Goal: Transaction & Acquisition: Purchase product/service

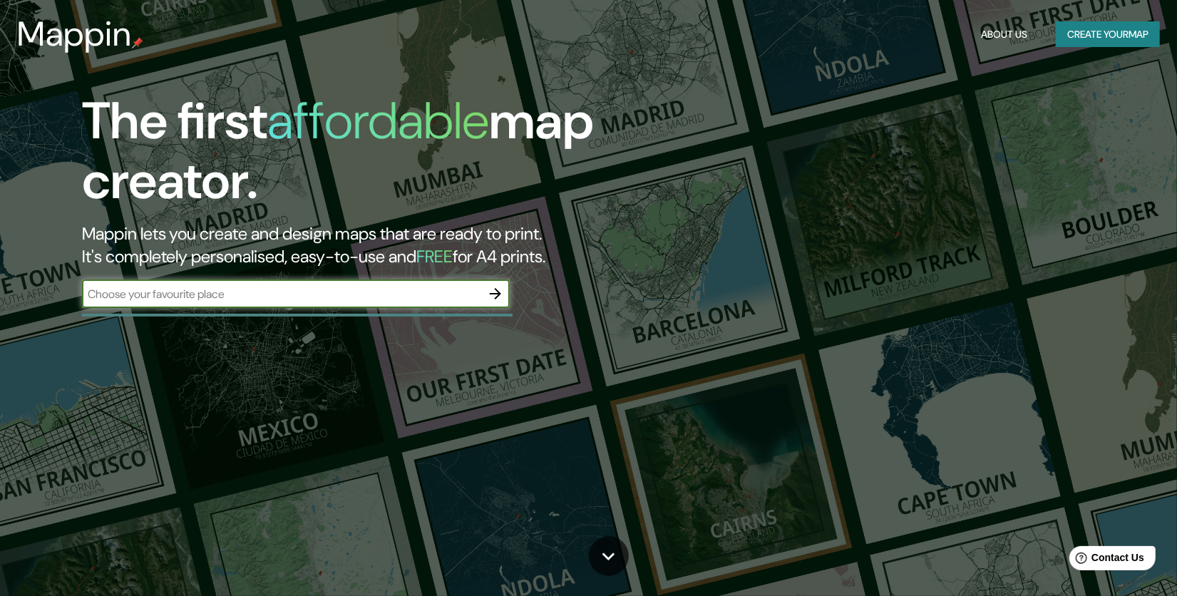
type input "c"
type input "[GEOGRAPHIC_DATA] [GEOGRAPHIC_DATA]"
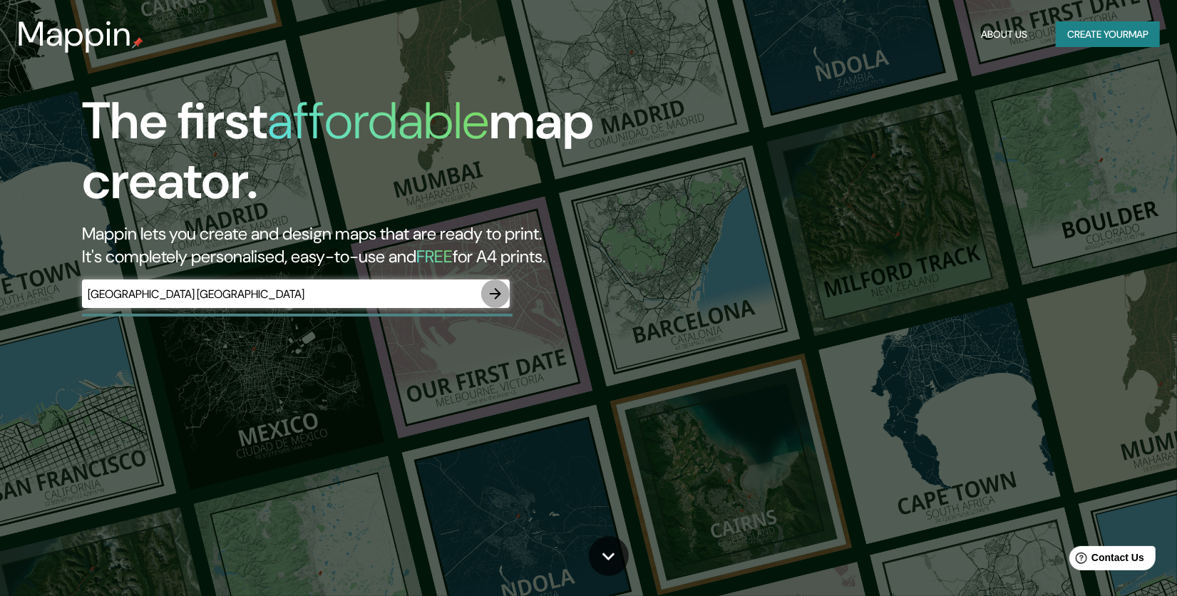
click at [496, 289] on icon "button" at bounding box center [495, 293] width 11 height 11
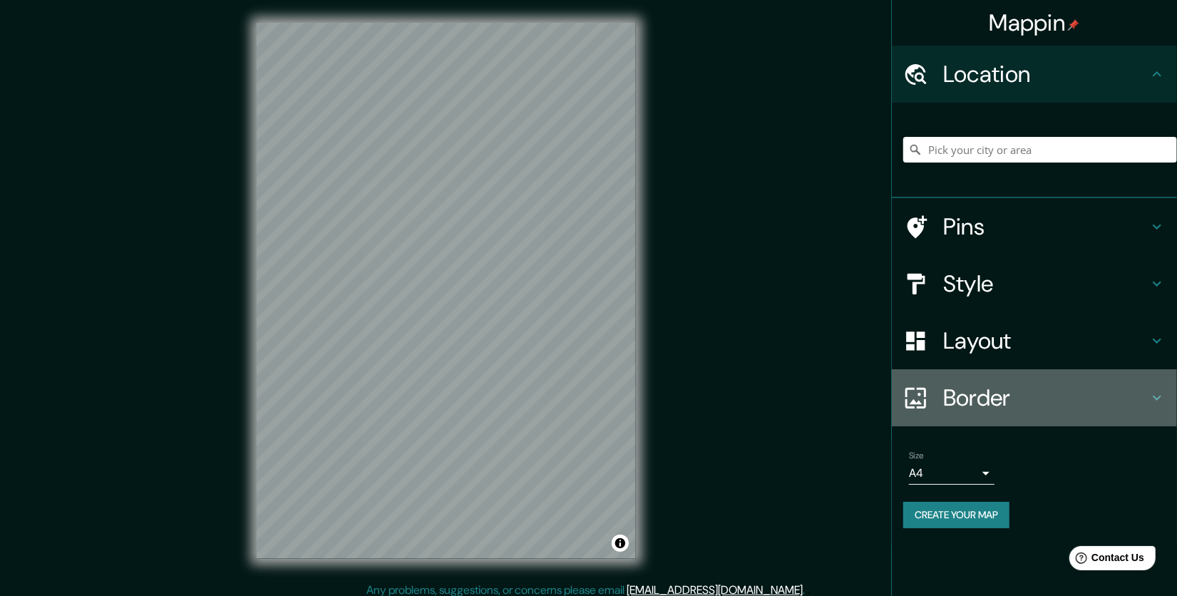
click at [941, 393] on div at bounding box center [923, 398] width 40 height 25
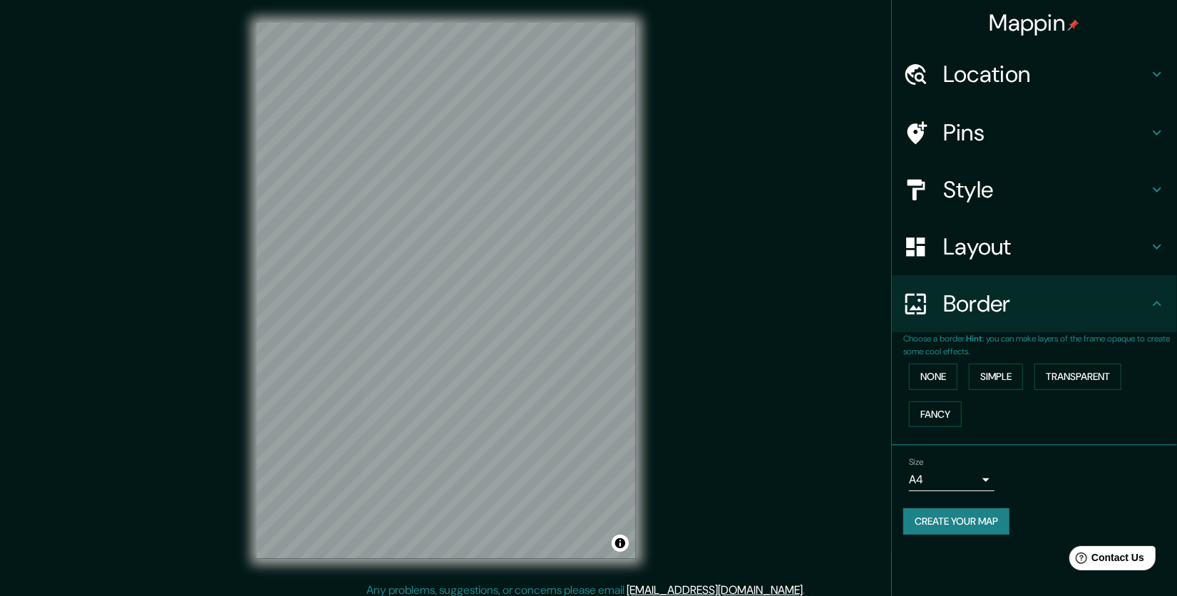
click at [988, 311] on h4 "Border" at bounding box center [1045, 303] width 205 height 29
click at [207, 488] on div "Mappin Location Pins Style Layout Border Choose a border. Hint : you can make l…" at bounding box center [588, 302] width 1177 height 604
click at [870, 326] on div "Mappin Location Pins Style Layout Border Choose a border. Hint : you can make l…" at bounding box center [588, 302] width 1177 height 604
click at [668, 356] on div "Mappin Location Pins Style Layout Border Choose a border. Hint : you can make l…" at bounding box center [588, 302] width 1177 height 604
click at [694, 415] on div "Mappin Location Pins Style Layout Border Choose a border. Hint : you can make l…" at bounding box center [588, 302] width 1177 height 604
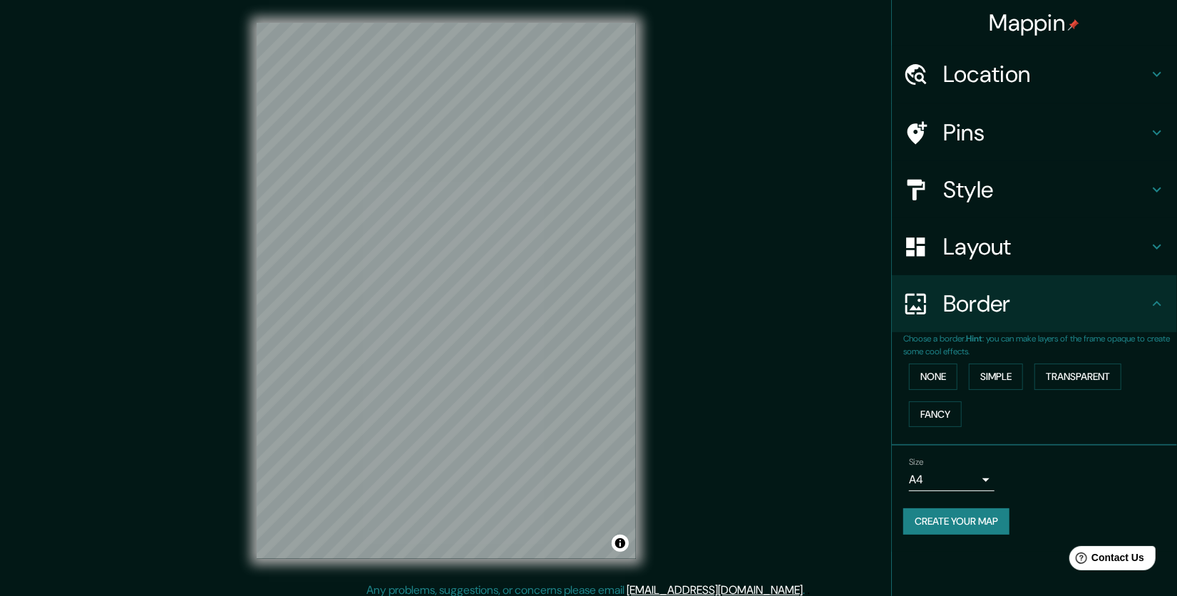
click at [978, 190] on h4 "Style" at bounding box center [1045, 189] width 205 height 29
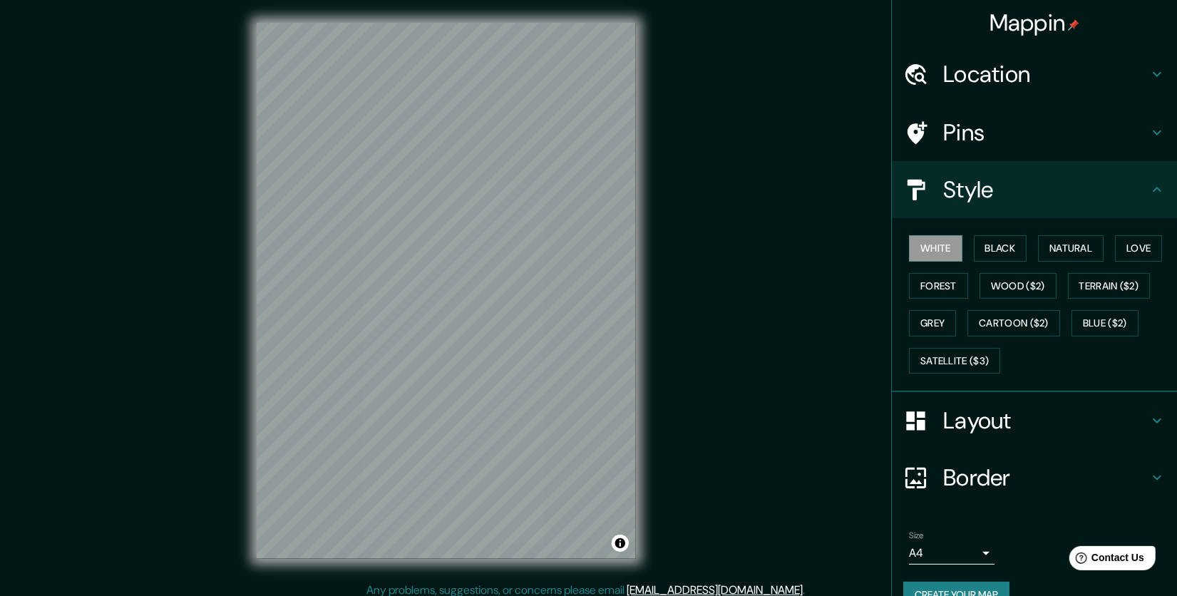
click at [988, 194] on h4 "Style" at bounding box center [1045, 189] width 205 height 29
click at [987, 245] on button "Black" at bounding box center [1000, 248] width 53 height 26
click at [1064, 247] on button "Natural" at bounding box center [1071, 248] width 66 height 26
click at [991, 137] on h4 "Pins" at bounding box center [1045, 132] width 205 height 29
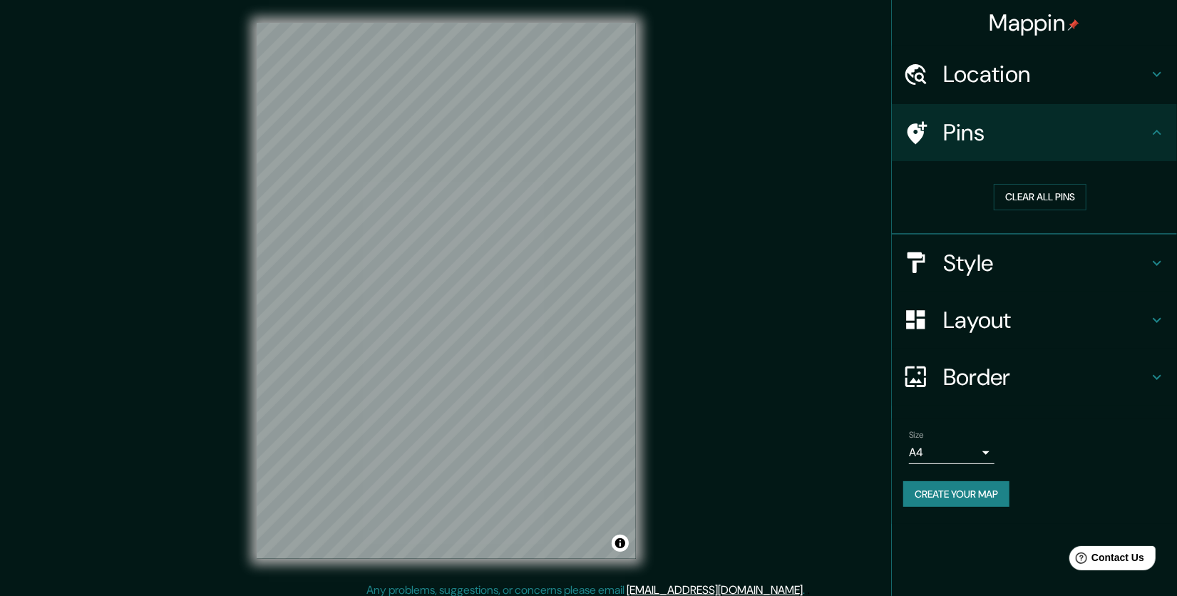
click at [991, 137] on h4 "Pins" at bounding box center [1045, 132] width 205 height 29
click at [1008, 87] on h4 "Location" at bounding box center [1045, 74] width 205 height 29
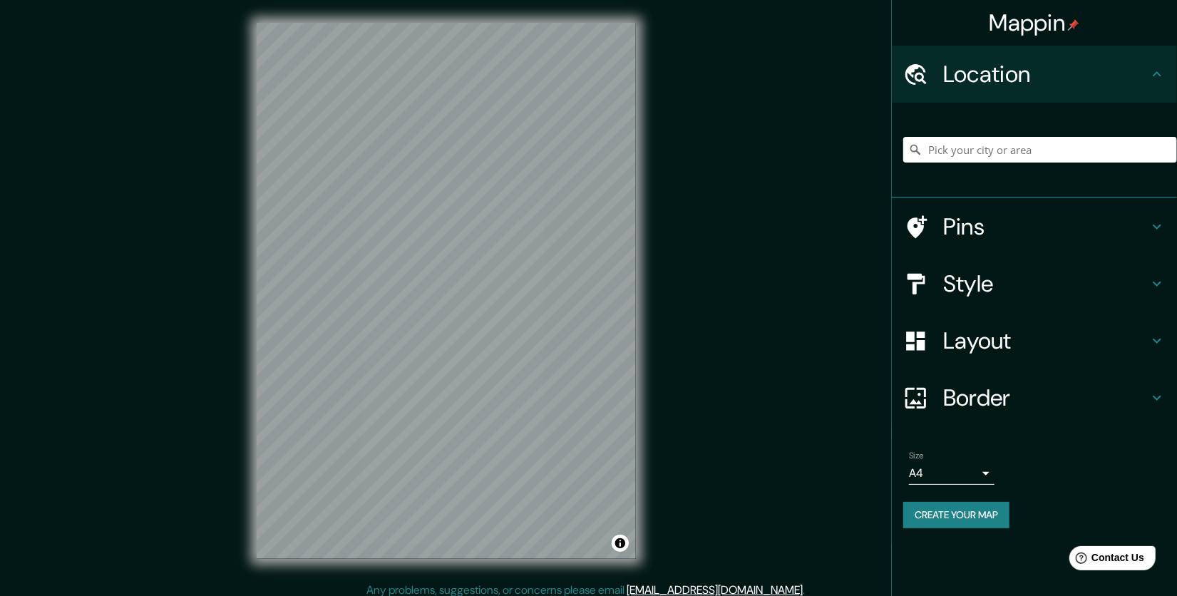
click at [1031, 82] on h4 "Location" at bounding box center [1045, 74] width 205 height 29
click at [999, 228] on h4 "Pins" at bounding box center [1045, 226] width 205 height 29
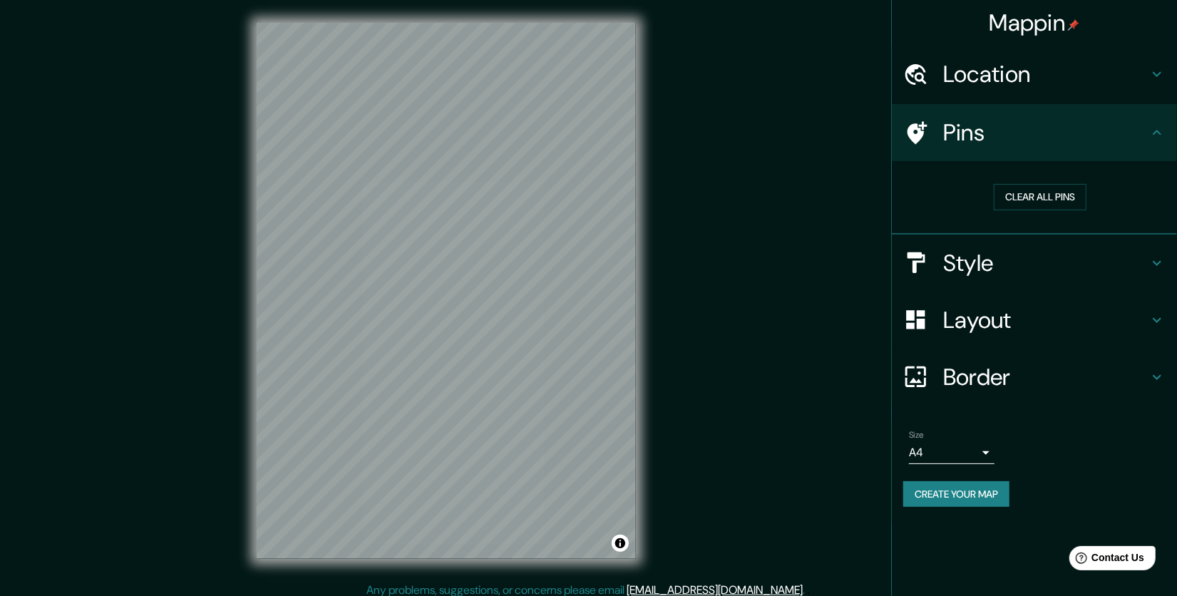
click at [1069, 157] on div "Pins" at bounding box center [1034, 132] width 285 height 57
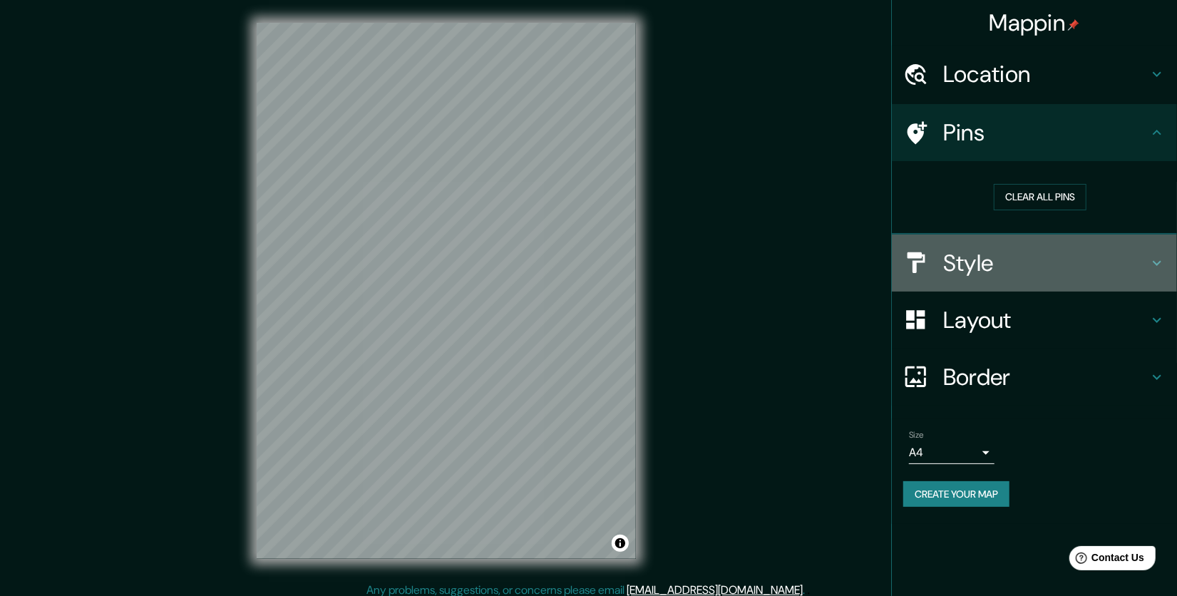
click at [1047, 257] on h4 "Style" at bounding box center [1045, 263] width 205 height 29
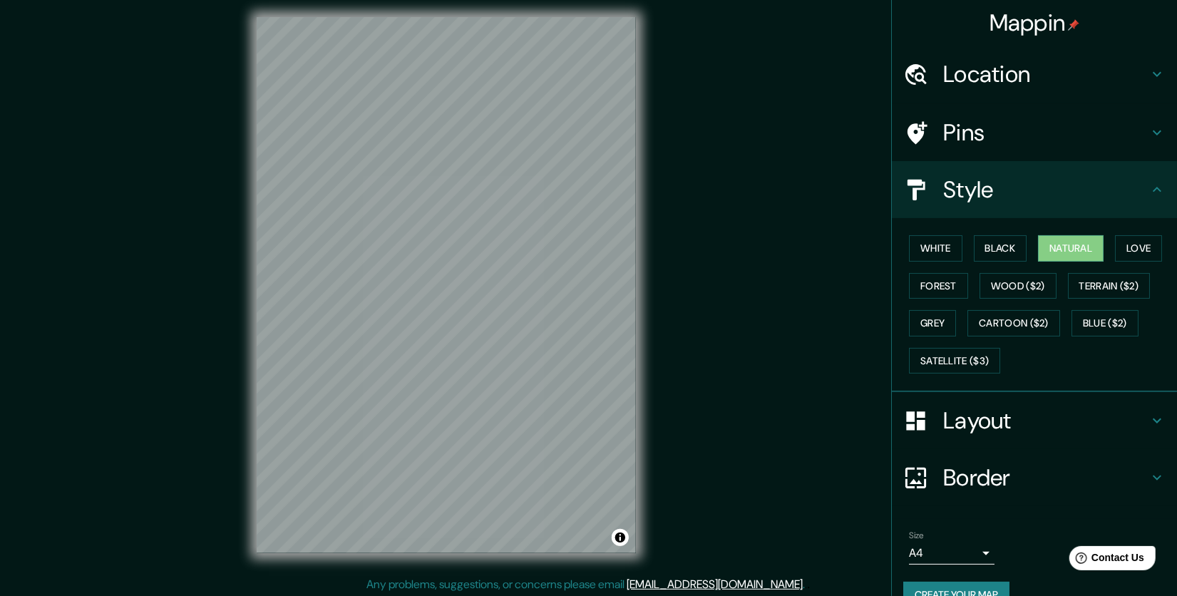
scroll to position [9, 0]
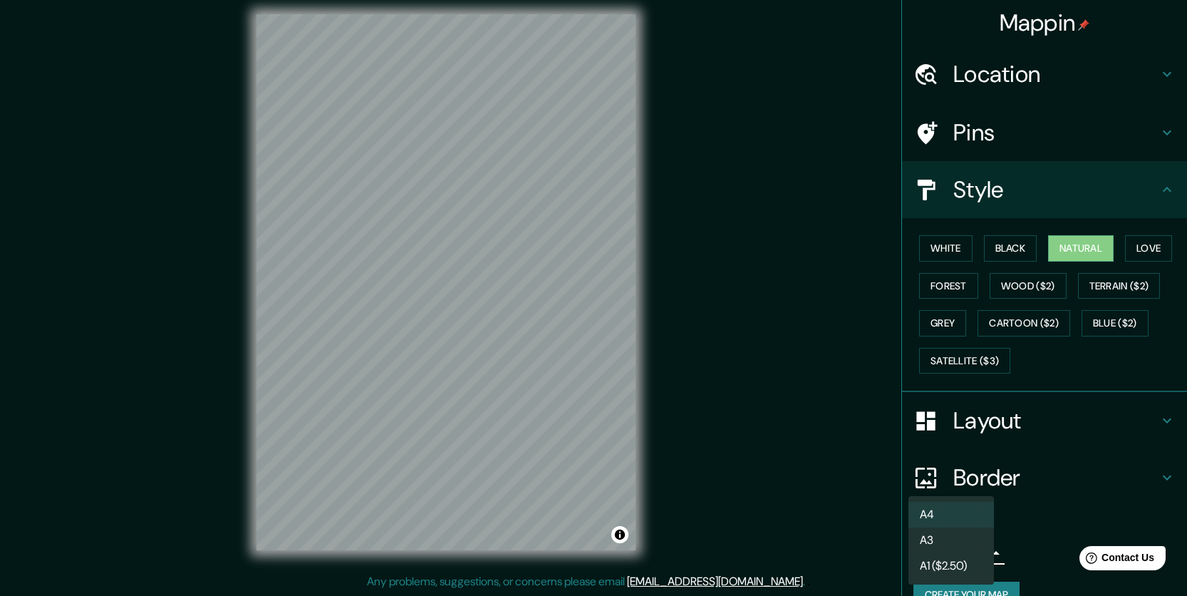
click at [969, 552] on body "Mappin Location Pins Style White Black Natural Love Forest Wood ($2) Terrain ($…" at bounding box center [593, 289] width 1187 height 596
click at [956, 546] on li "A3" at bounding box center [952, 540] width 86 height 26
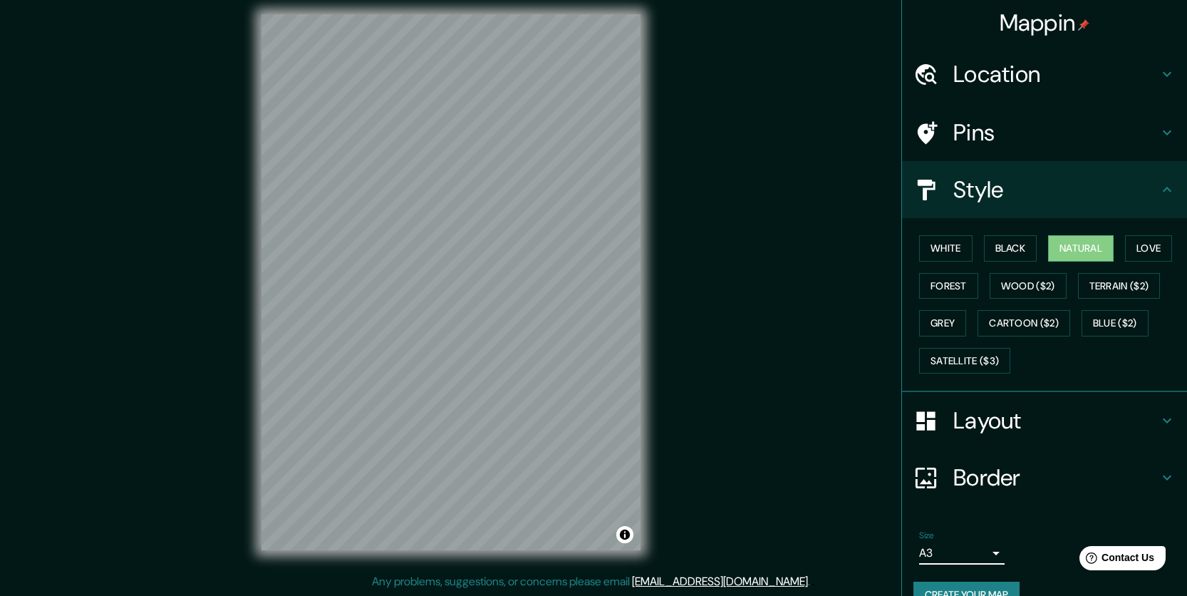
click at [960, 550] on body "Mappin Location Pins Style White Black Natural Love Forest Wood ($2) Terrain ($…" at bounding box center [593, 289] width 1187 height 596
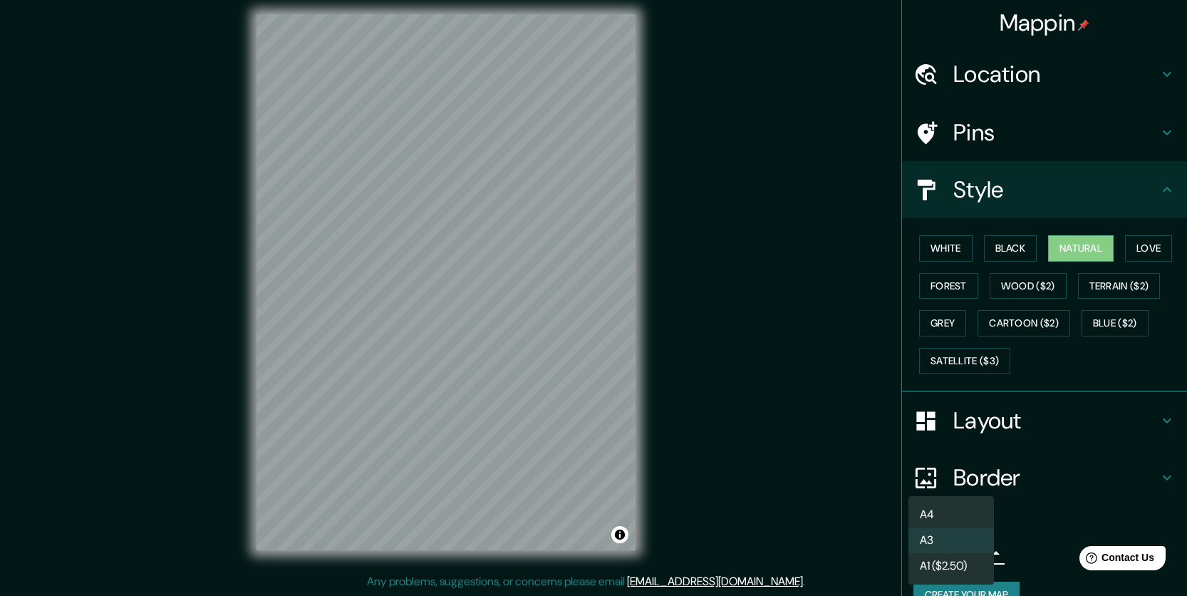
click at [952, 507] on li "A4" at bounding box center [952, 515] width 86 height 26
type input "single"
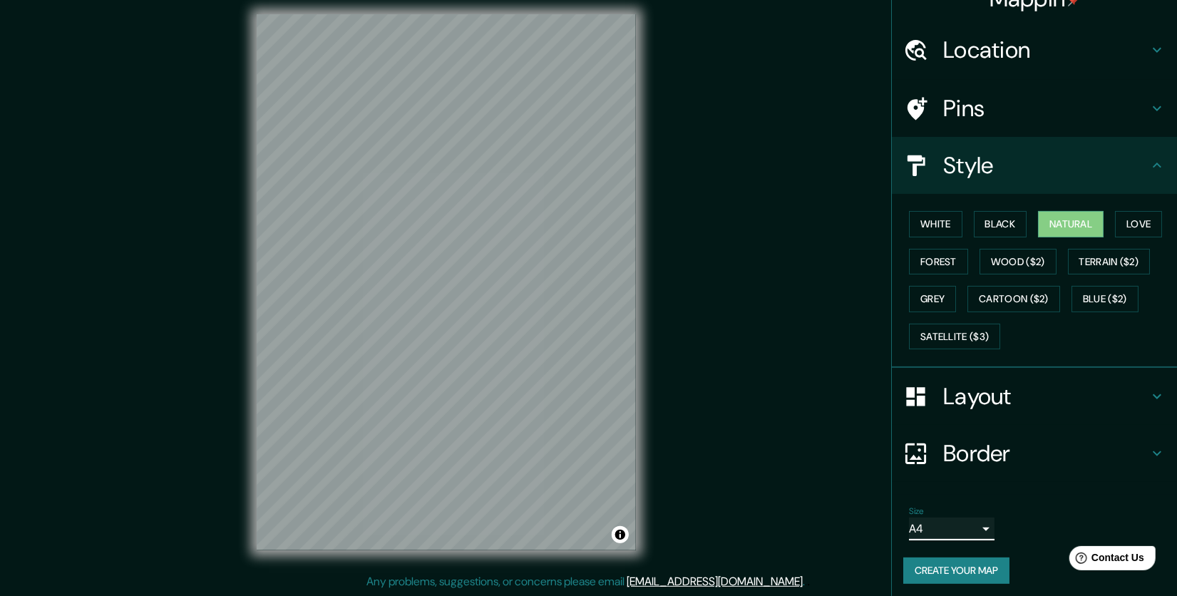
scroll to position [27, 0]
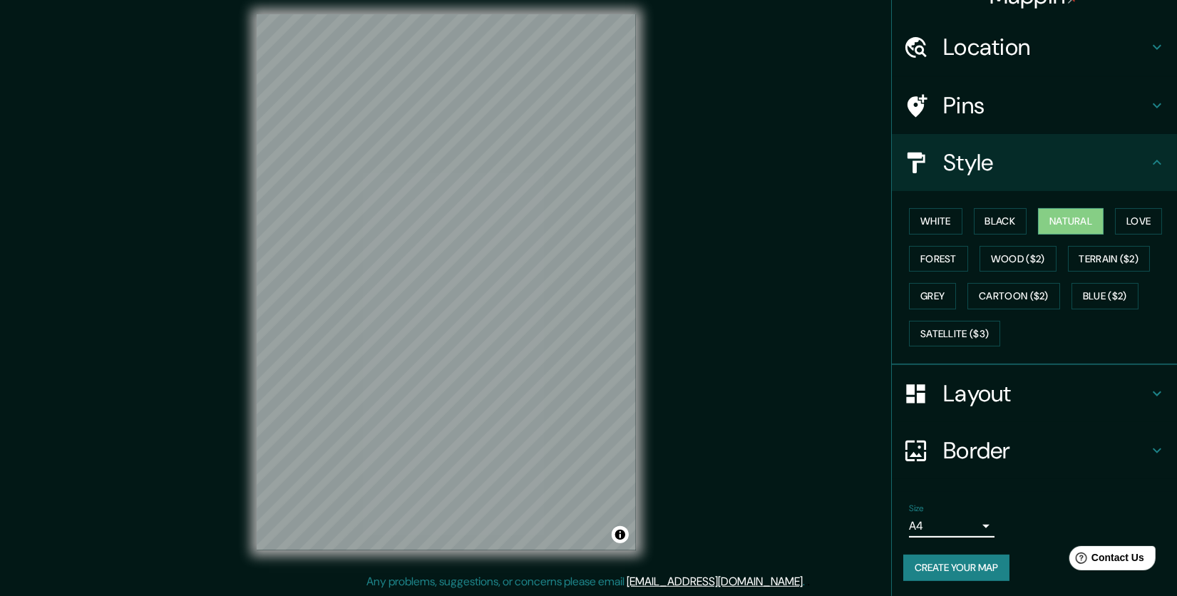
click at [1034, 383] on h4 "Layout" at bounding box center [1045, 393] width 205 height 29
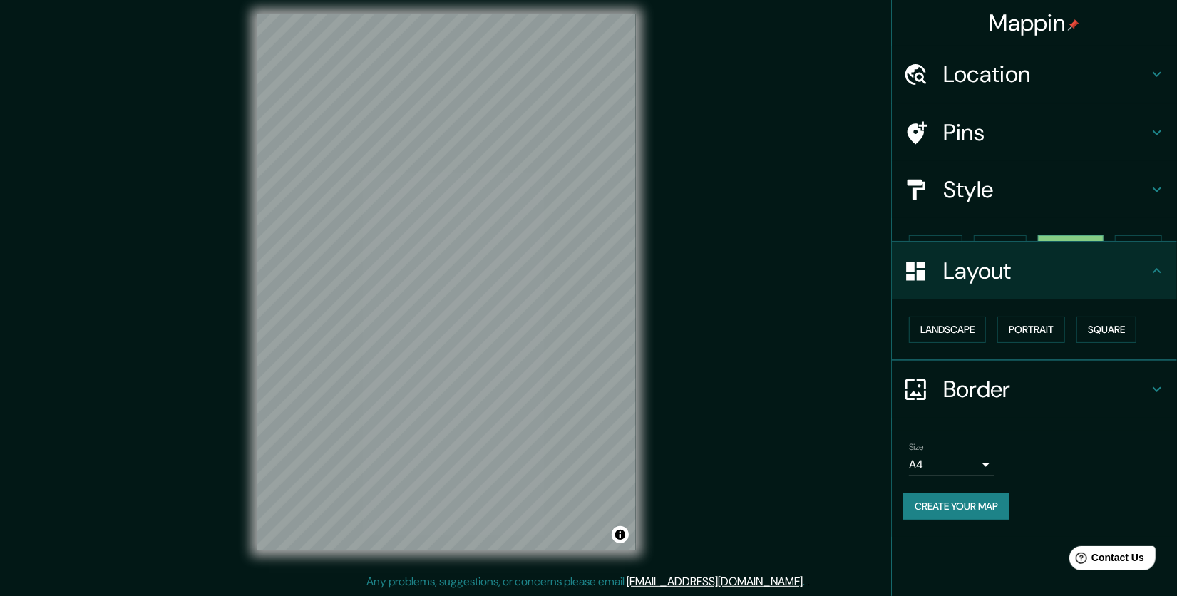
scroll to position [0, 0]
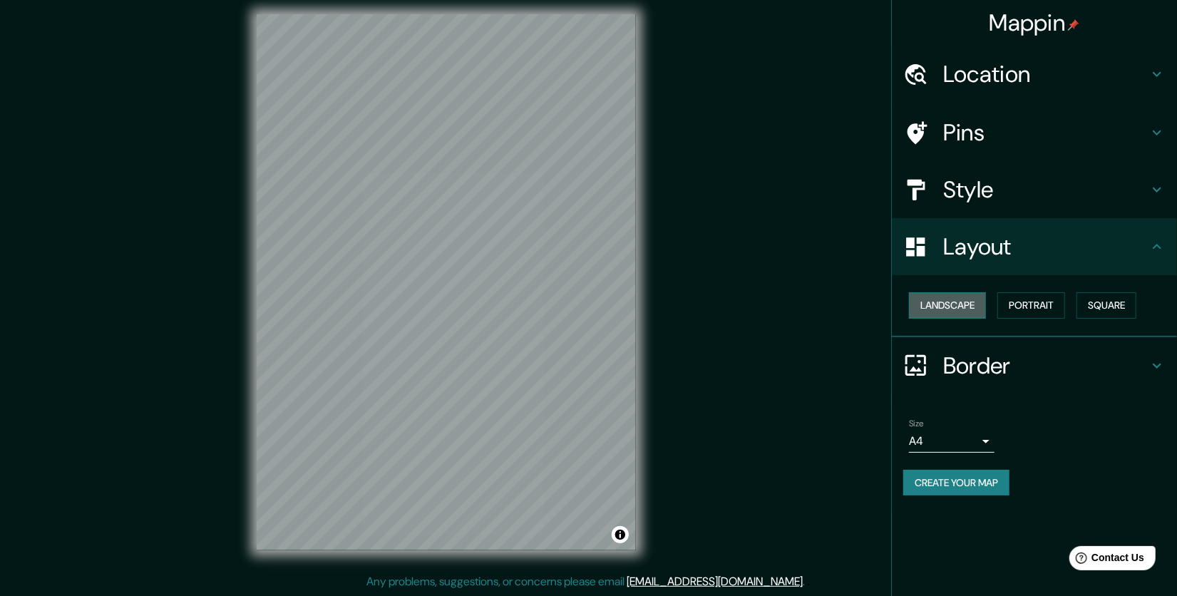
click at [969, 305] on button "Landscape" at bounding box center [947, 305] width 77 height 26
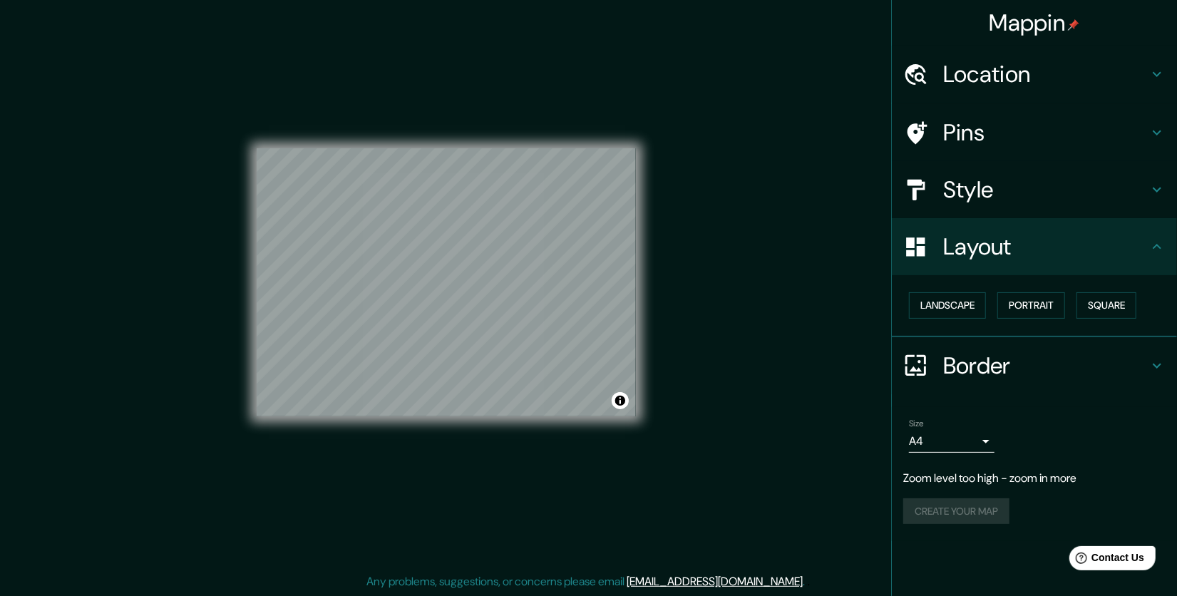
click at [996, 186] on h4 "Style" at bounding box center [1045, 189] width 205 height 29
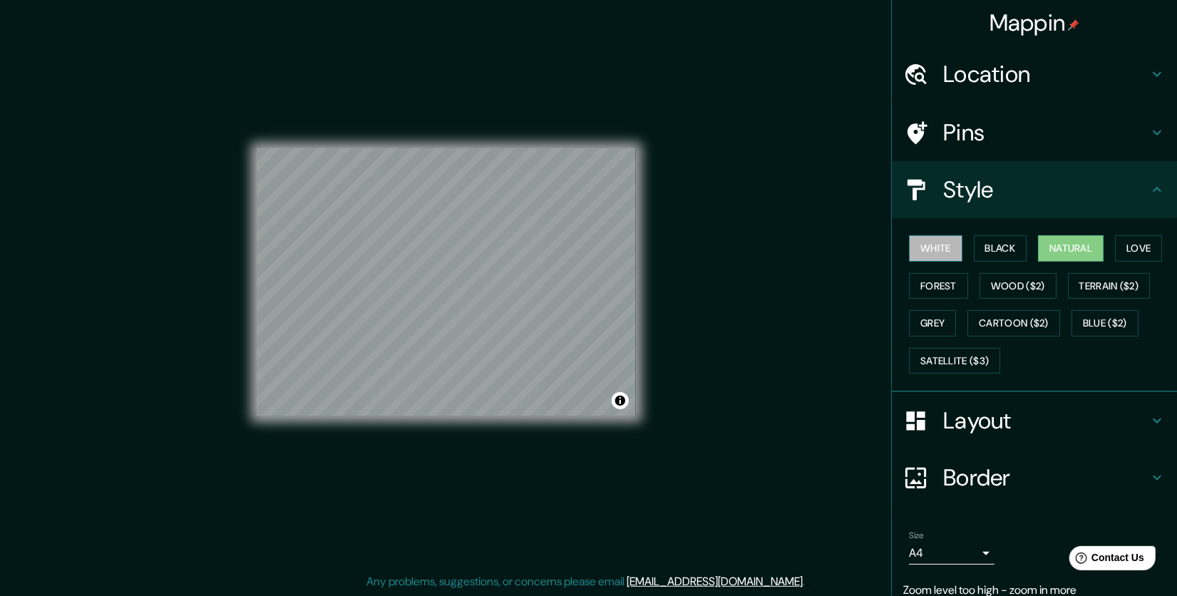
click at [933, 245] on button "White" at bounding box center [935, 248] width 53 height 26
click at [977, 246] on button "Black" at bounding box center [1000, 248] width 53 height 26
click at [1115, 240] on button "Love" at bounding box center [1138, 248] width 47 height 26
click at [892, 289] on div "White Black Natural Love Forest Wood ($2) Terrain ($2) Grey Cartoon ($2) Blue (…" at bounding box center [1034, 305] width 285 height 174
click at [950, 285] on button "Forest" at bounding box center [938, 286] width 59 height 26
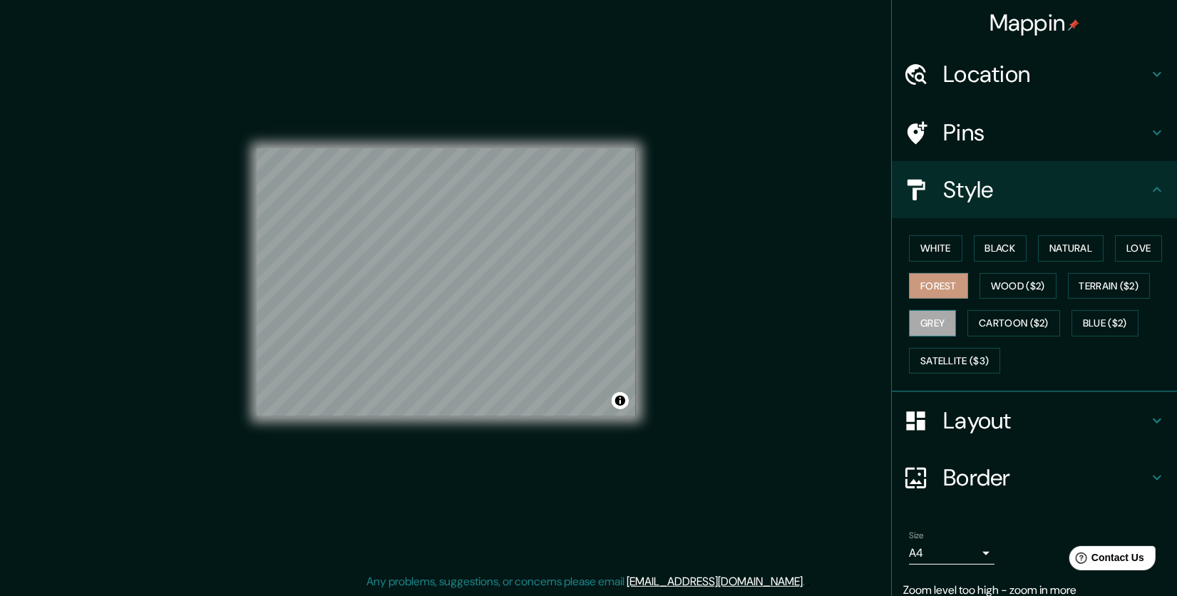
click at [926, 328] on button "Grey" at bounding box center [932, 323] width 47 height 26
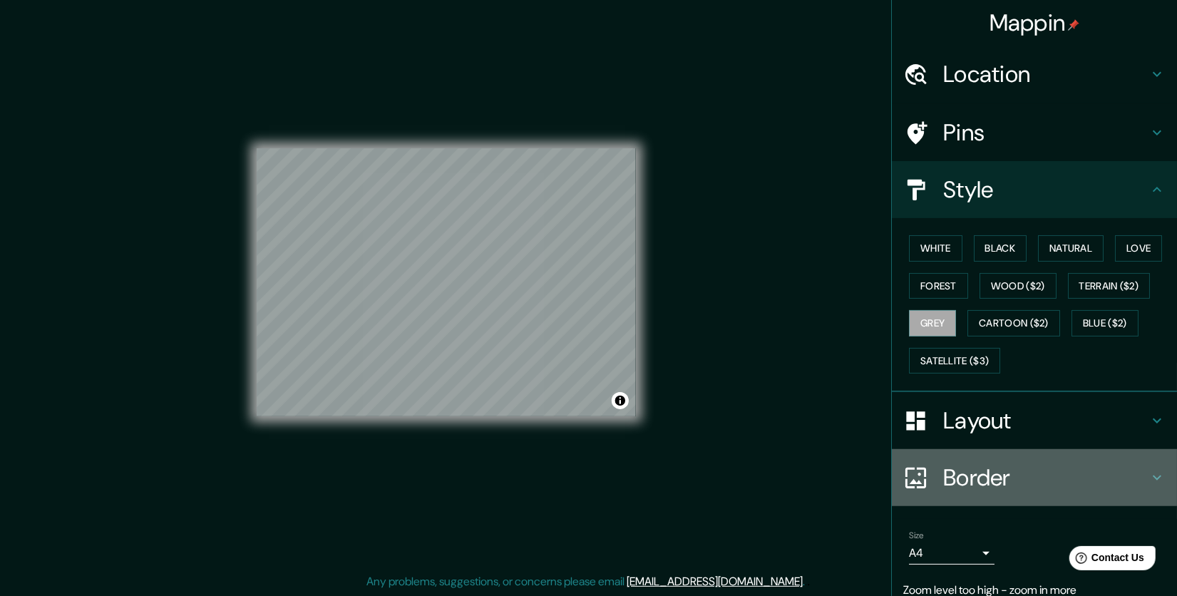
click at [1017, 483] on h4 "Border" at bounding box center [1045, 477] width 205 height 29
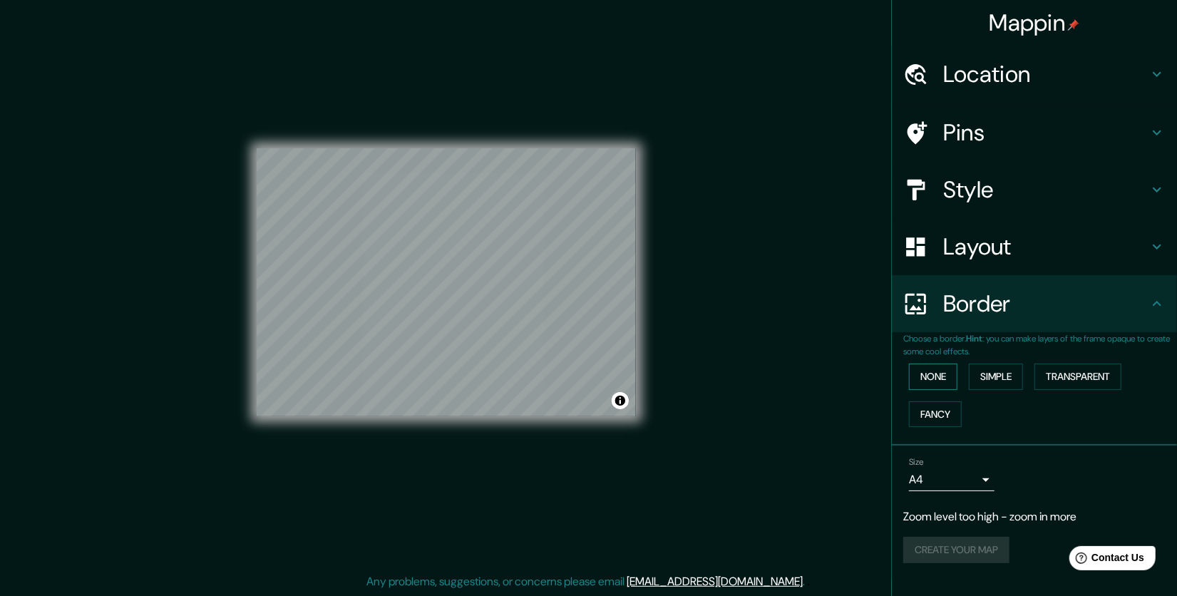
click at [944, 379] on button "None" at bounding box center [933, 376] width 48 height 26
click at [991, 381] on button "Simple" at bounding box center [996, 376] width 54 height 26
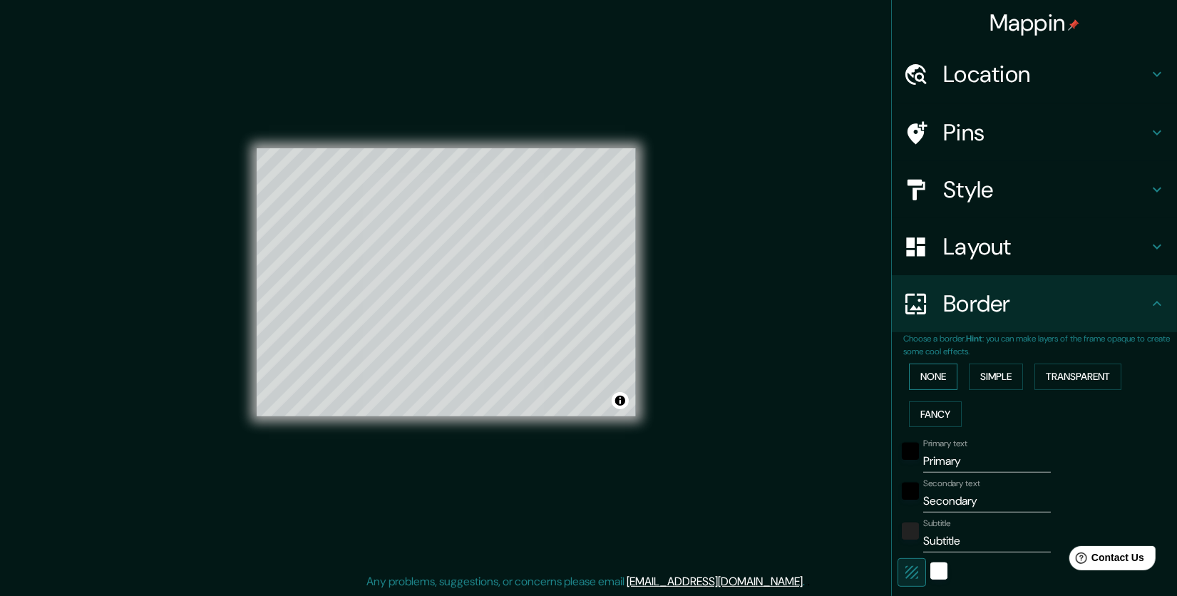
click at [930, 374] on button "None" at bounding box center [933, 376] width 48 height 26
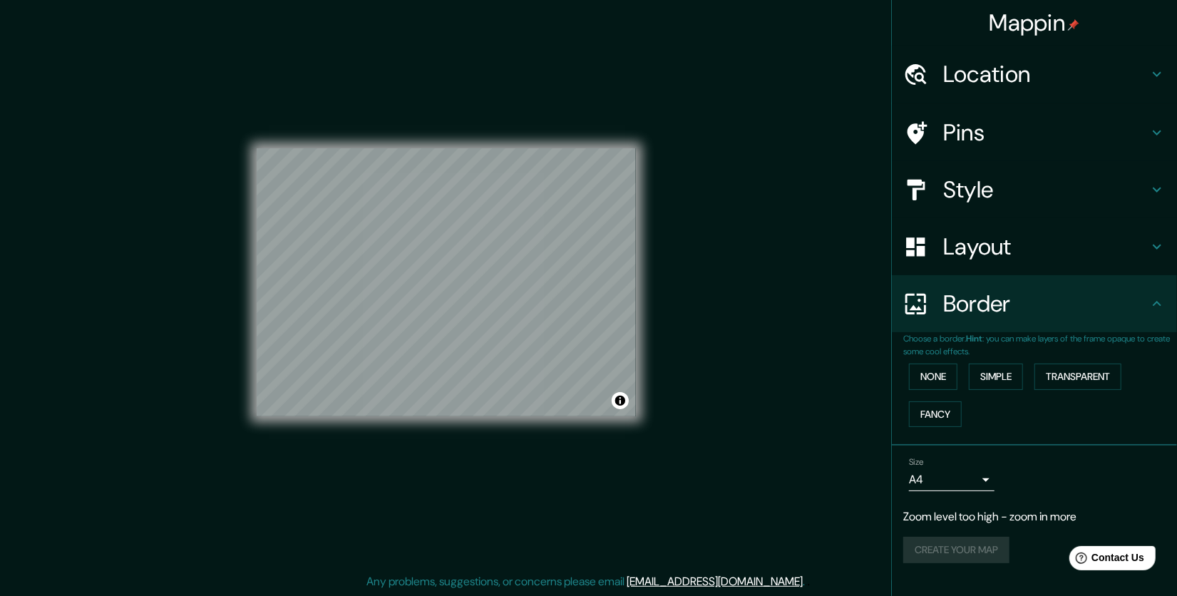
click at [940, 250] on div at bounding box center [923, 246] width 40 height 25
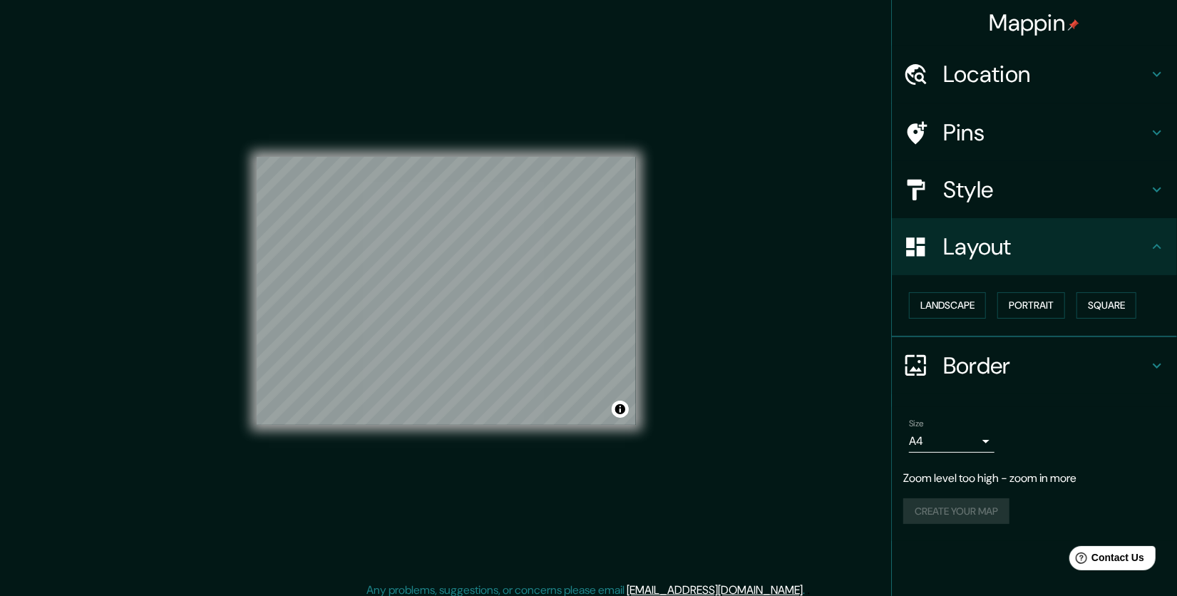
click at [1026, 128] on h4 "Pins" at bounding box center [1045, 132] width 205 height 29
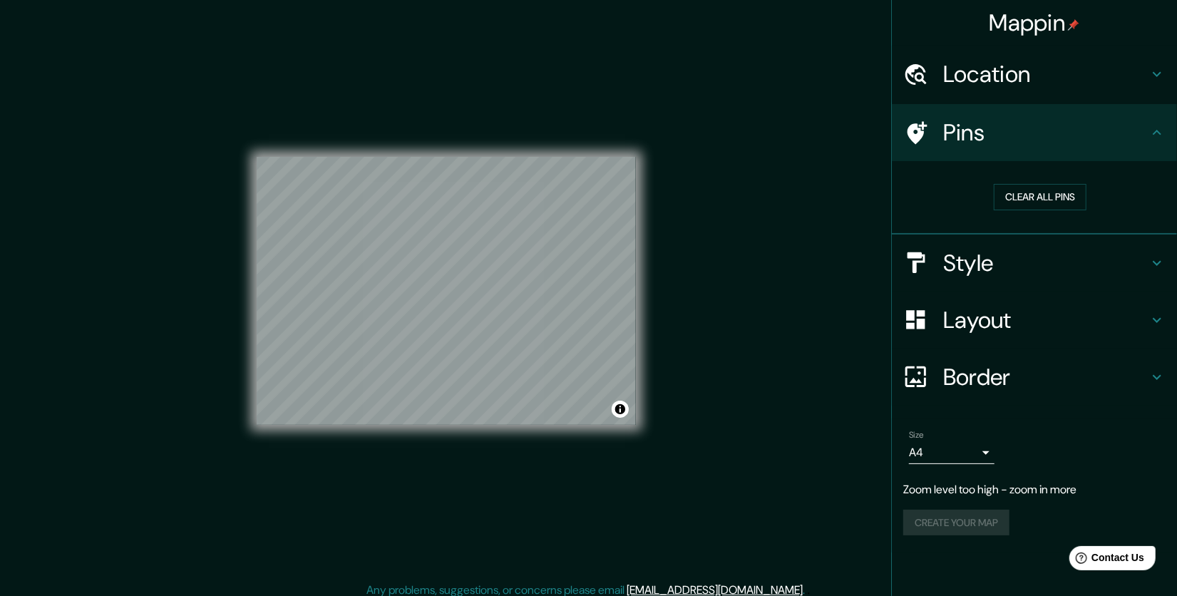
click at [1024, 130] on h4 "Pins" at bounding box center [1045, 132] width 205 height 29
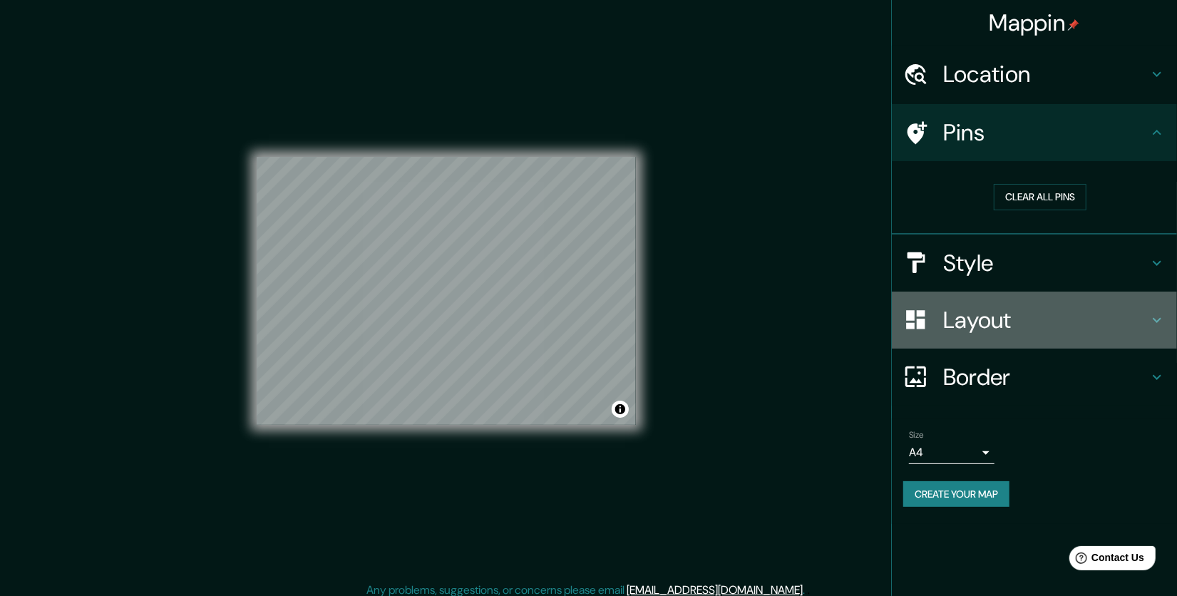
click at [986, 316] on h4 "Layout" at bounding box center [1045, 320] width 205 height 29
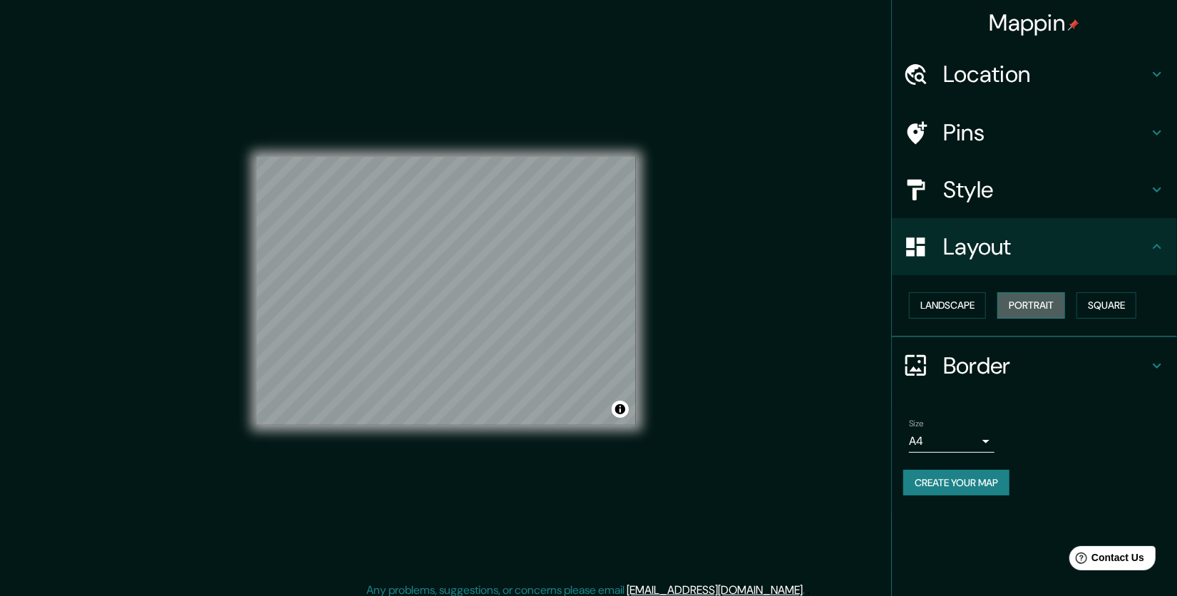
click at [1027, 297] on button "Portrait" at bounding box center [1031, 305] width 68 height 26
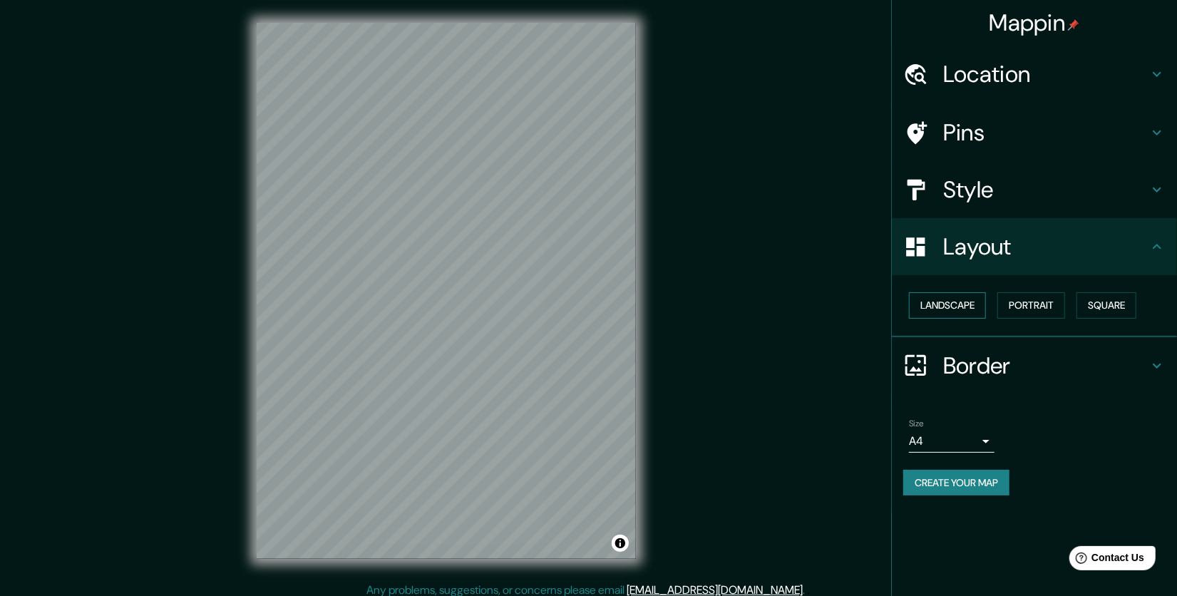
click at [971, 302] on button "Landscape" at bounding box center [947, 305] width 77 height 26
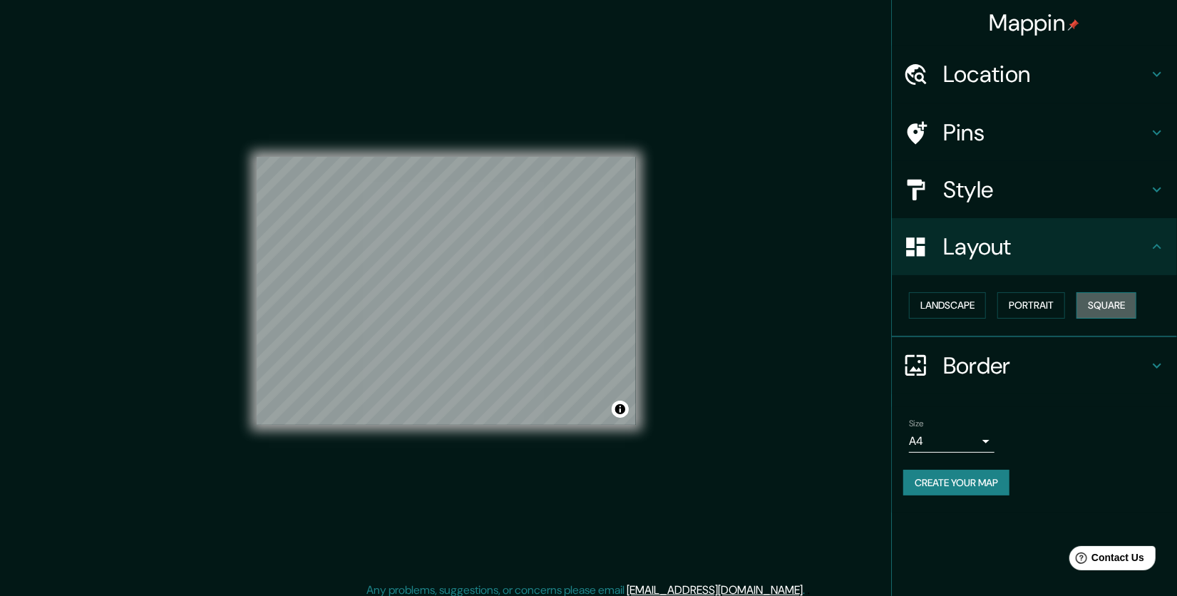
click at [1118, 302] on button "Square" at bounding box center [1106, 305] width 60 height 26
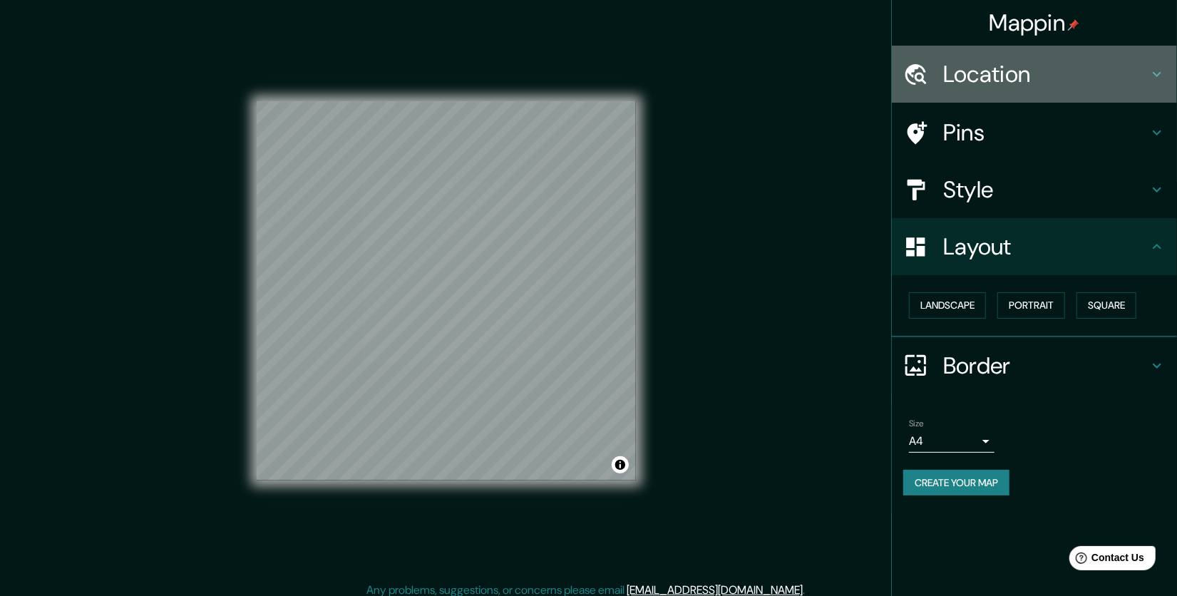
click at [981, 88] on h4 "Location" at bounding box center [1045, 74] width 205 height 29
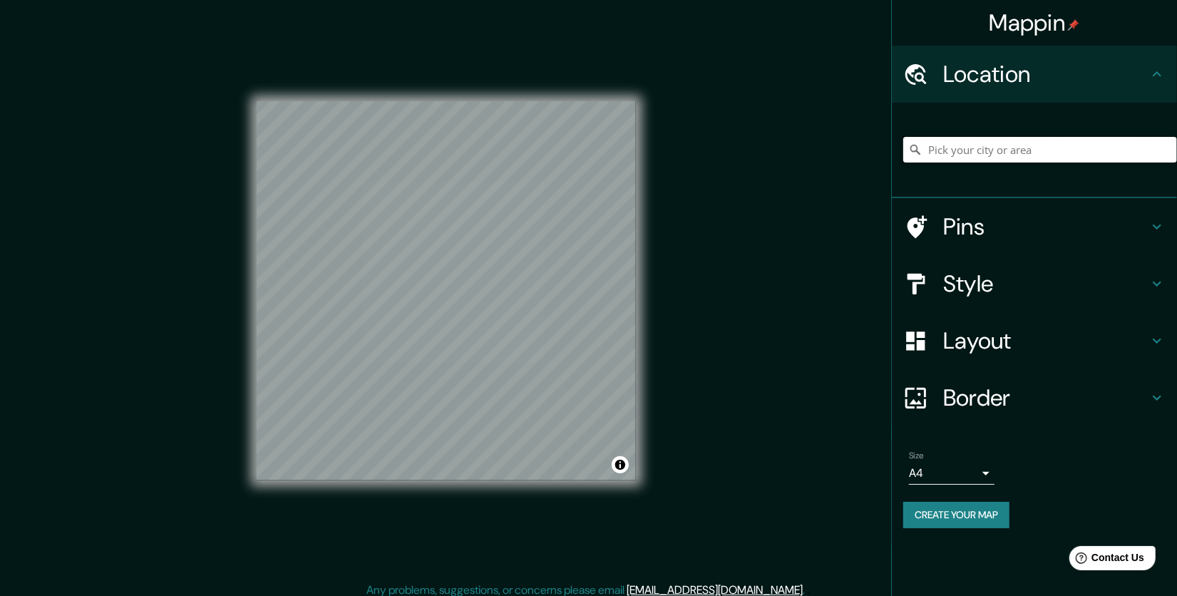
click at [980, 151] on input "Pick your city or area" at bounding box center [1040, 150] width 274 height 26
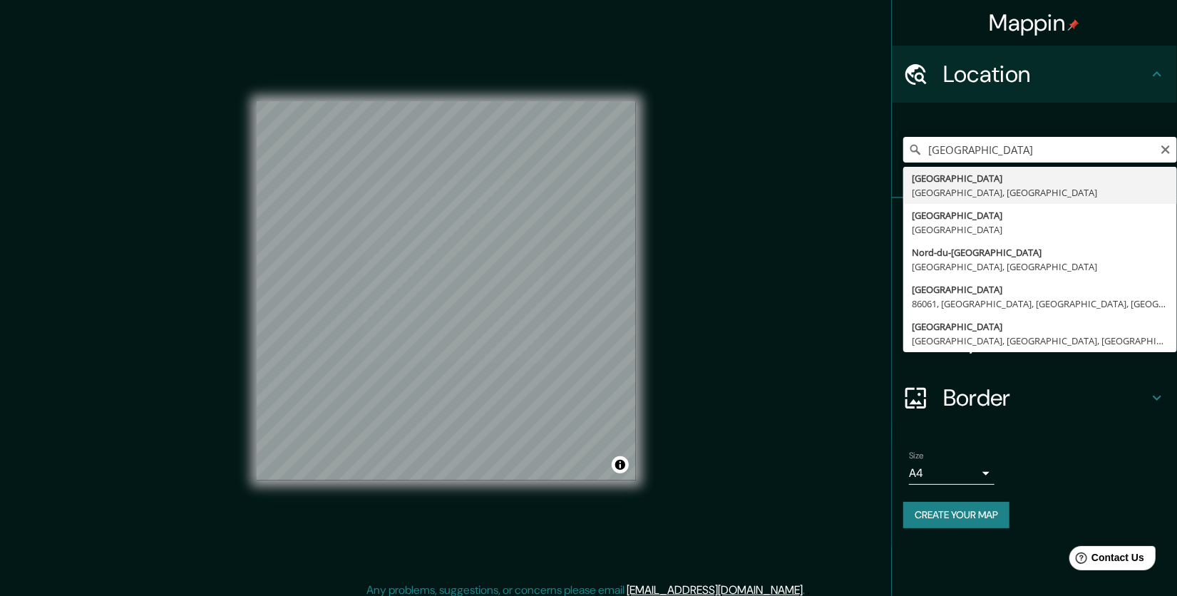
type input "[GEOGRAPHIC_DATA], [GEOGRAPHIC_DATA], [GEOGRAPHIC_DATA]"
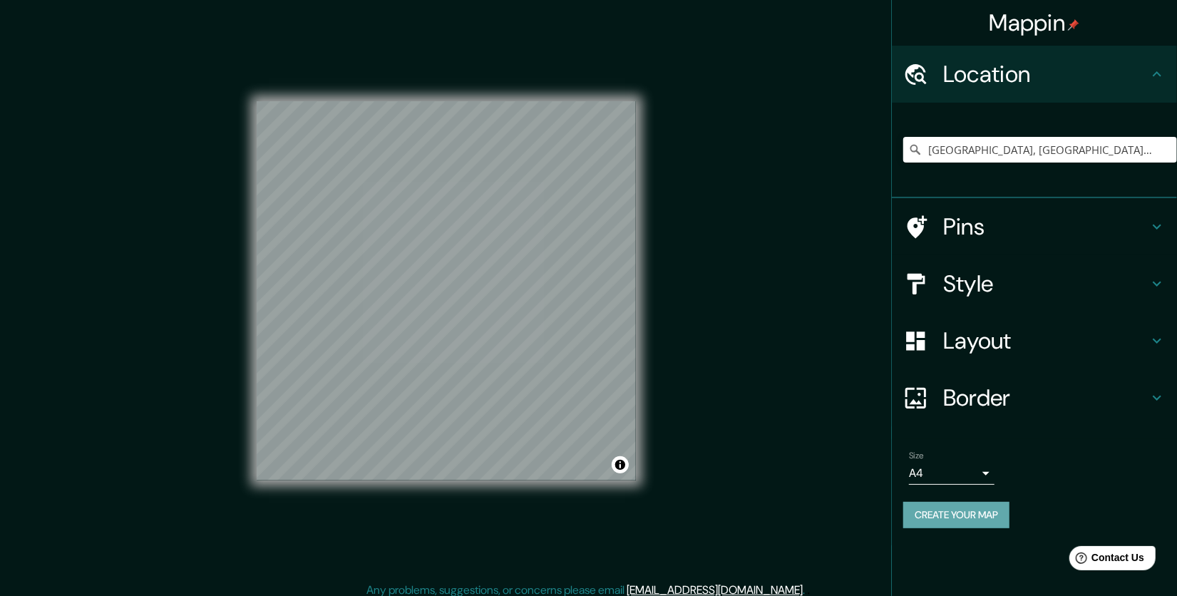
click at [977, 525] on button "Create your map" at bounding box center [956, 515] width 106 height 26
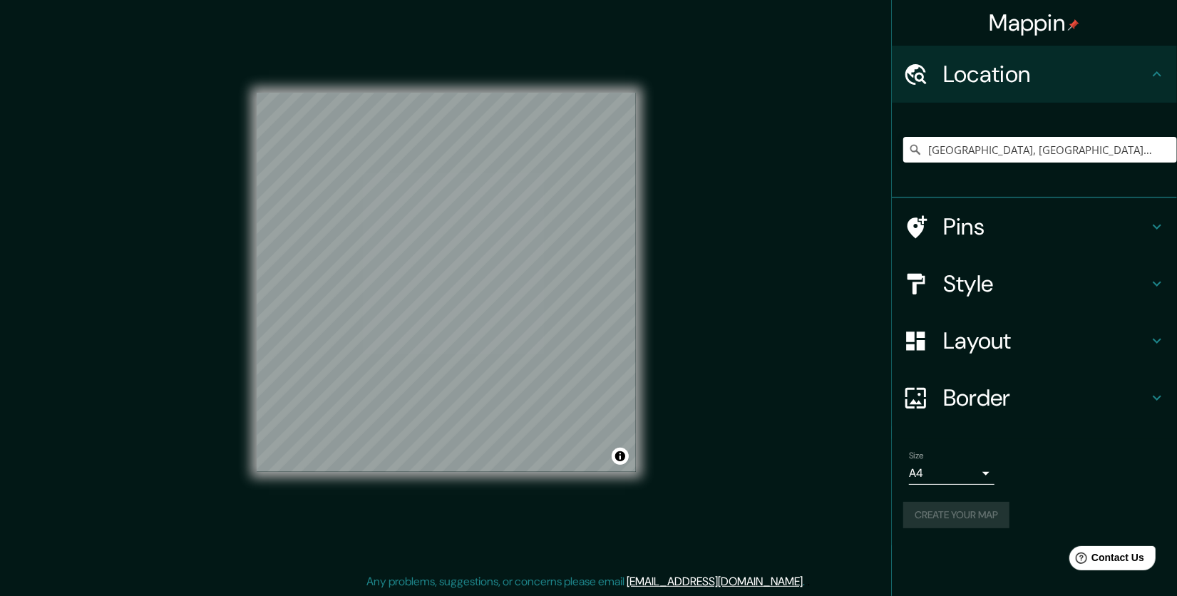
scroll to position [9, 0]
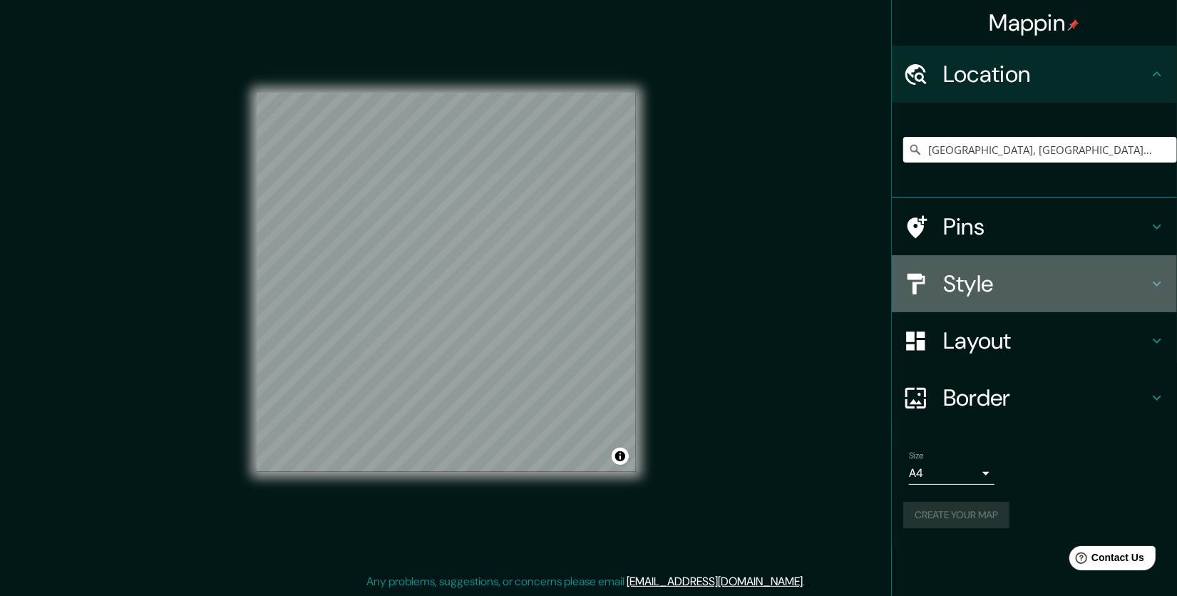
click at [990, 299] on div "Style" at bounding box center [1034, 283] width 285 height 57
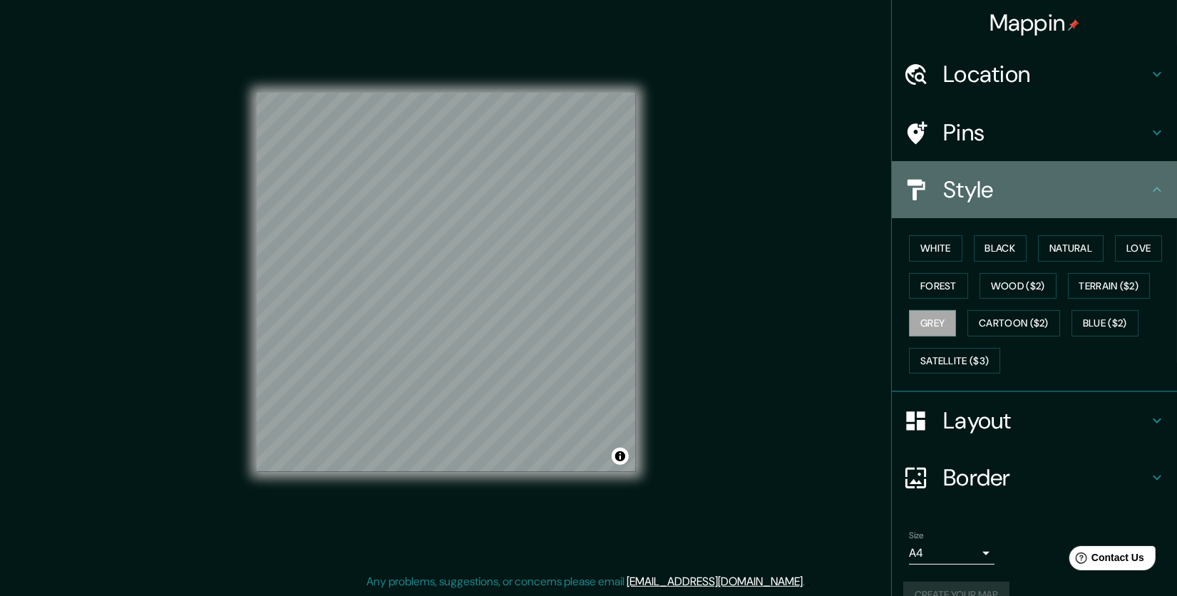
click at [1011, 186] on h4 "Style" at bounding box center [1045, 189] width 205 height 29
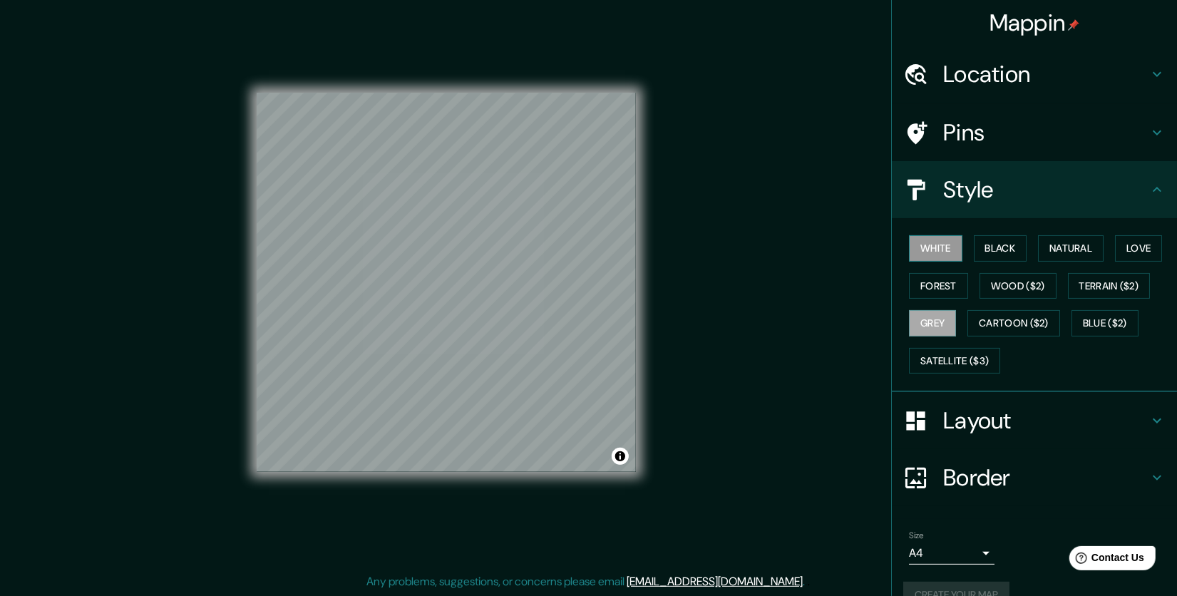
click at [932, 246] on button "White" at bounding box center [935, 248] width 53 height 26
click at [979, 249] on button "Black" at bounding box center [1000, 248] width 53 height 26
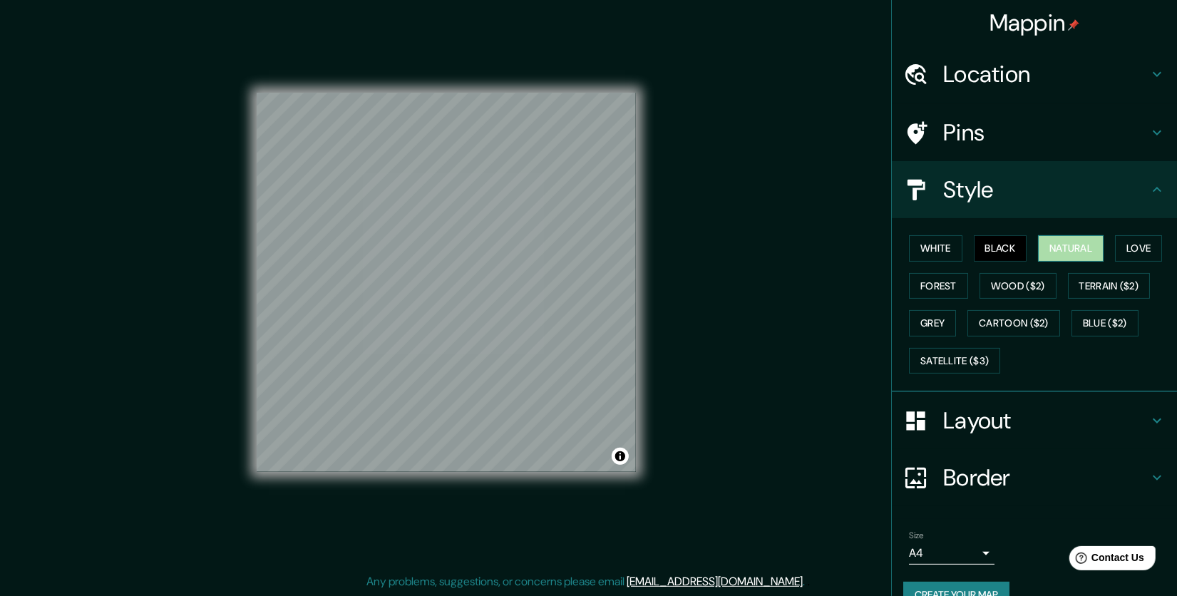
click at [1055, 250] on button "Natural" at bounding box center [1071, 248] width 66 height 26
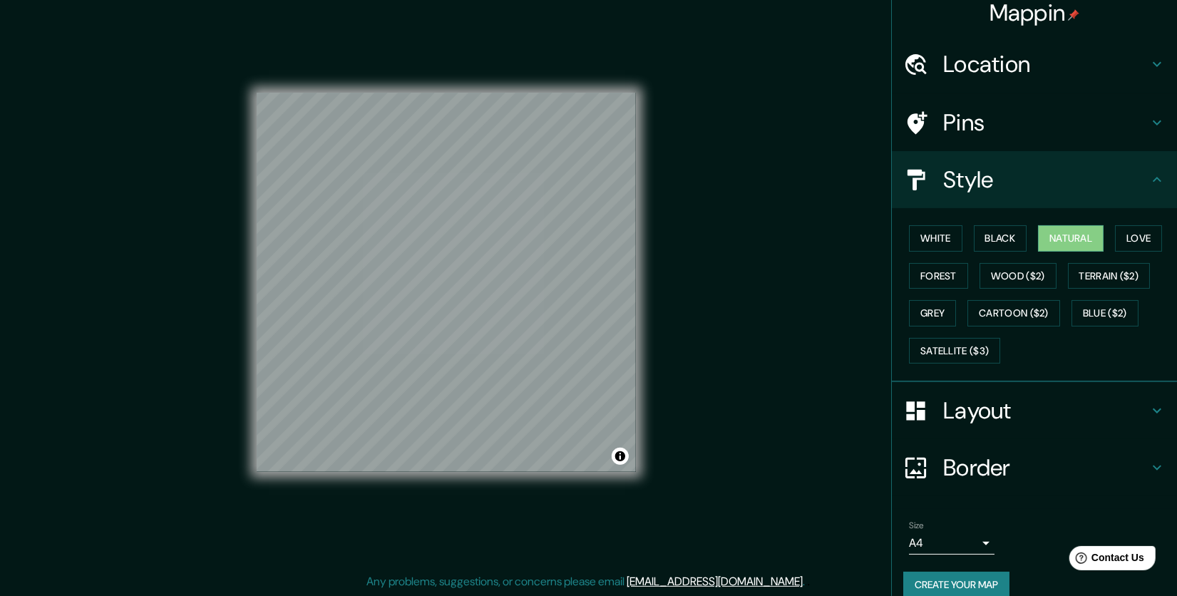
scroll to position [27, 0]
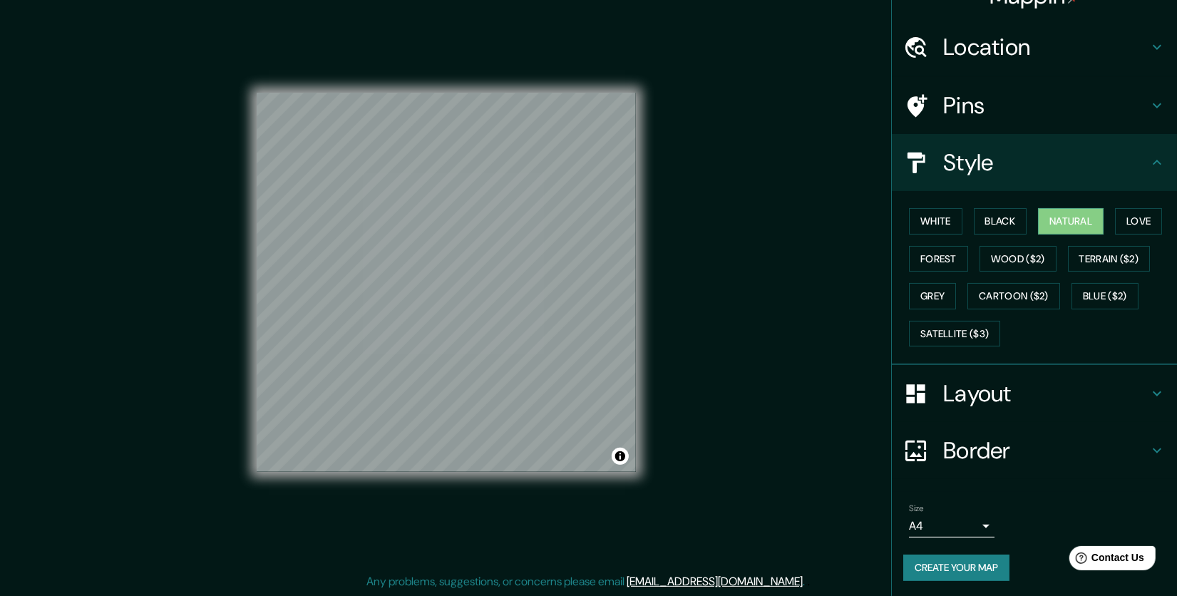
click at [961, 564] on button "Create your map" at bounding box center [956, 567] width 106 height 26
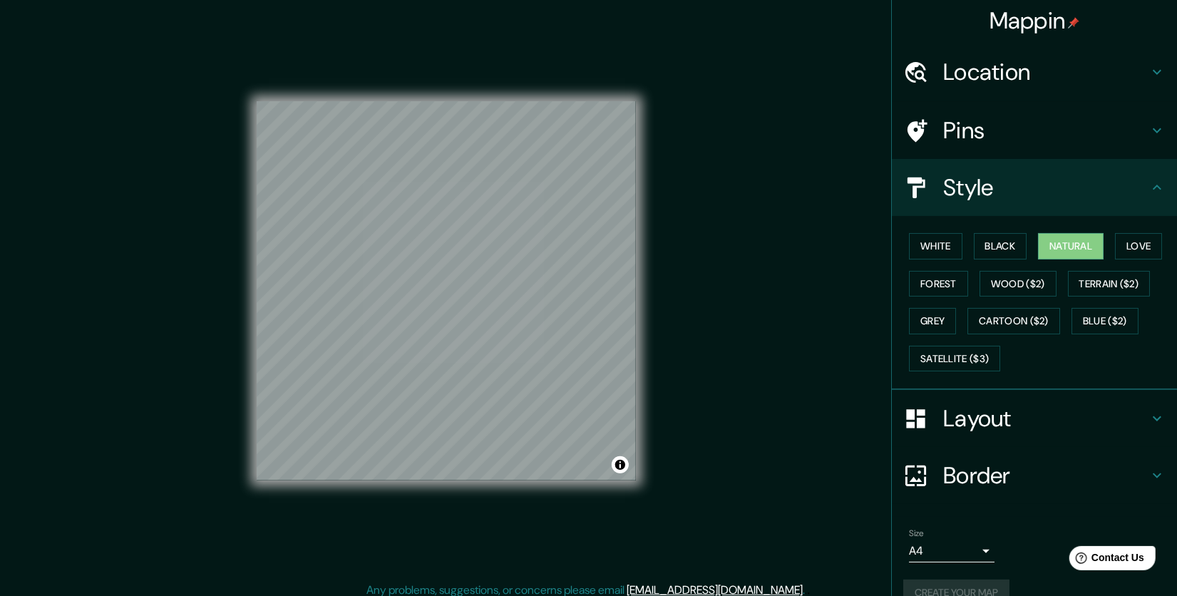
scroll to position [0, 0]
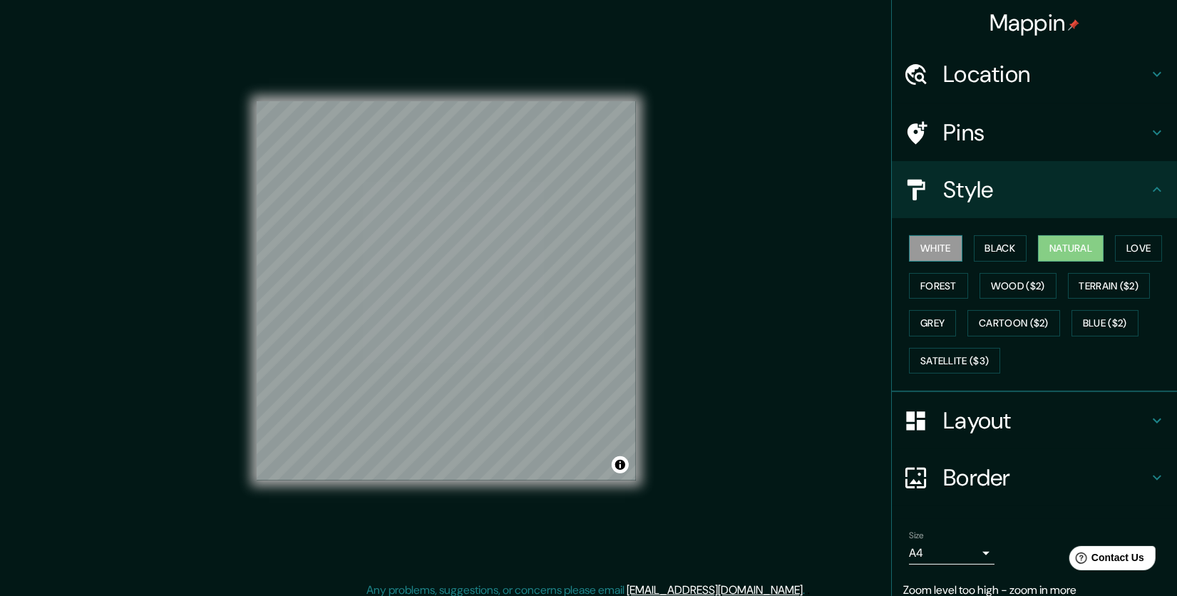
click at [949, 240] on button "White" at bounding box center [935, 248] width 53 height 26
click at [974, 244] on button "Black" at bounding box center [1000, 248] width 53 height 26
click at [1056, 244] on button "Natural" at bounding box center [1071, 248] width 66 height 26
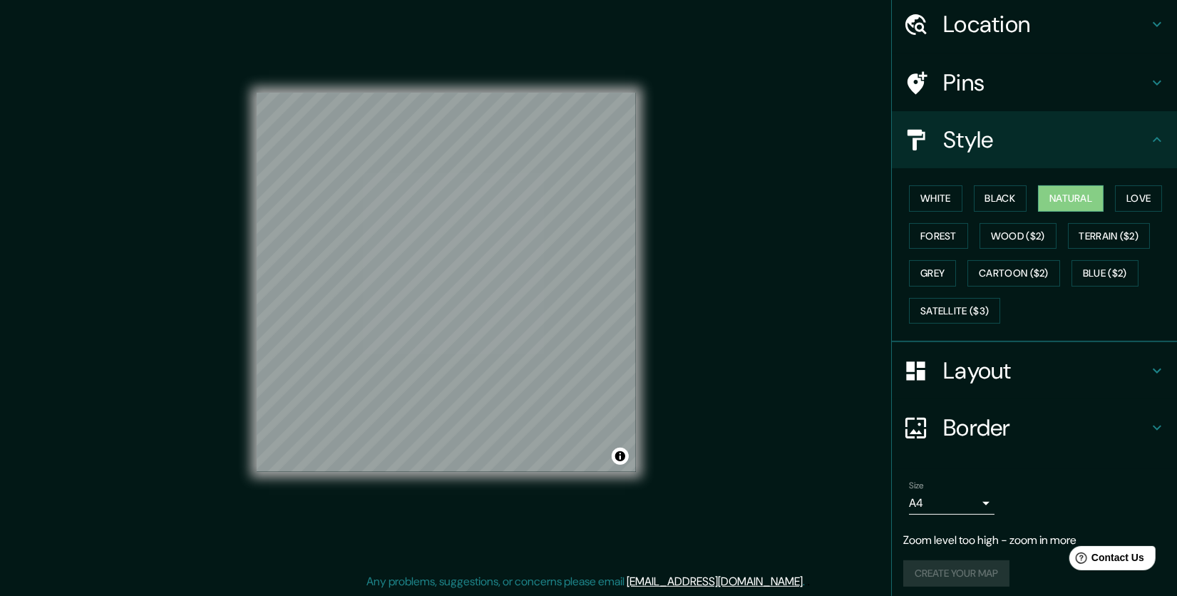
scroll to position [56, 0]
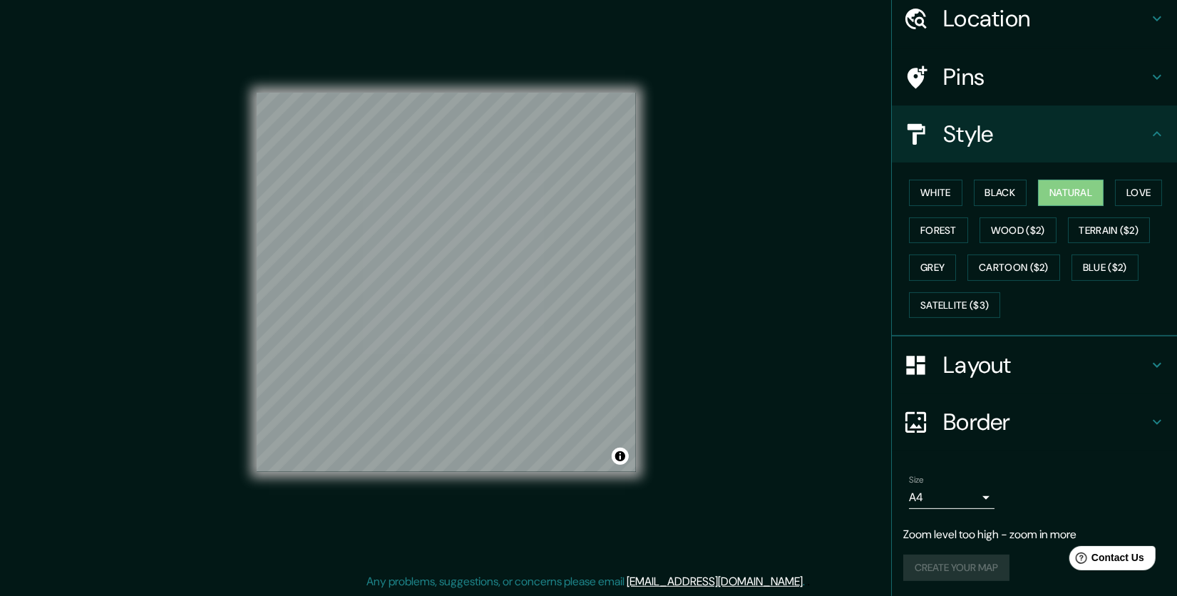
click at [973, 437] on div "Border" at bounding box center [1034, 421] width 285 height 57
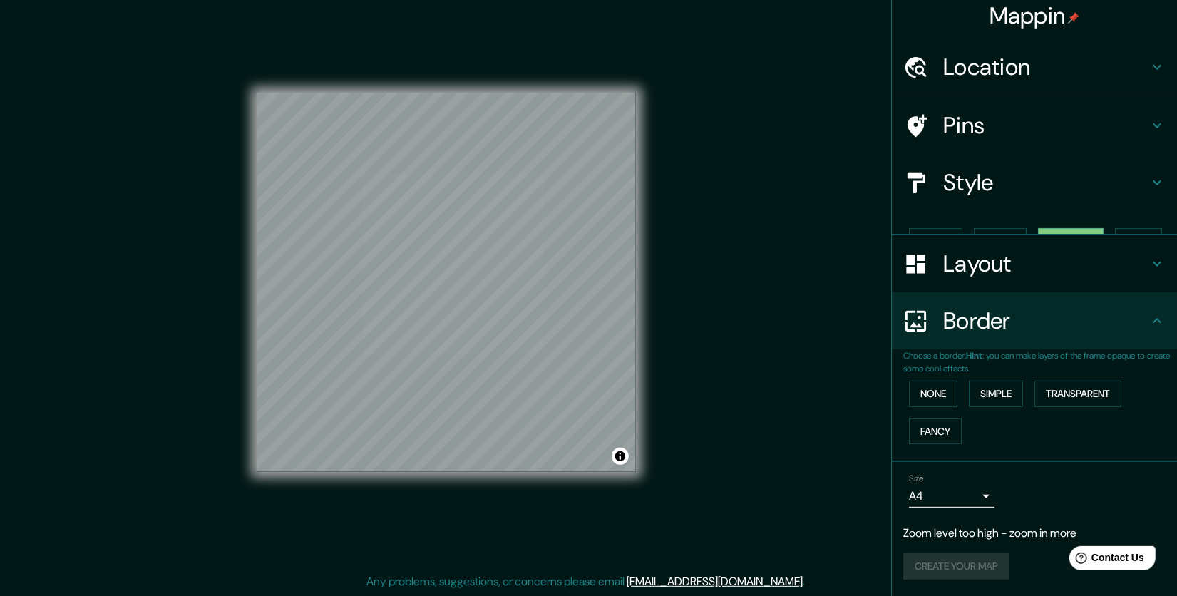
scroll to position [0, 0]
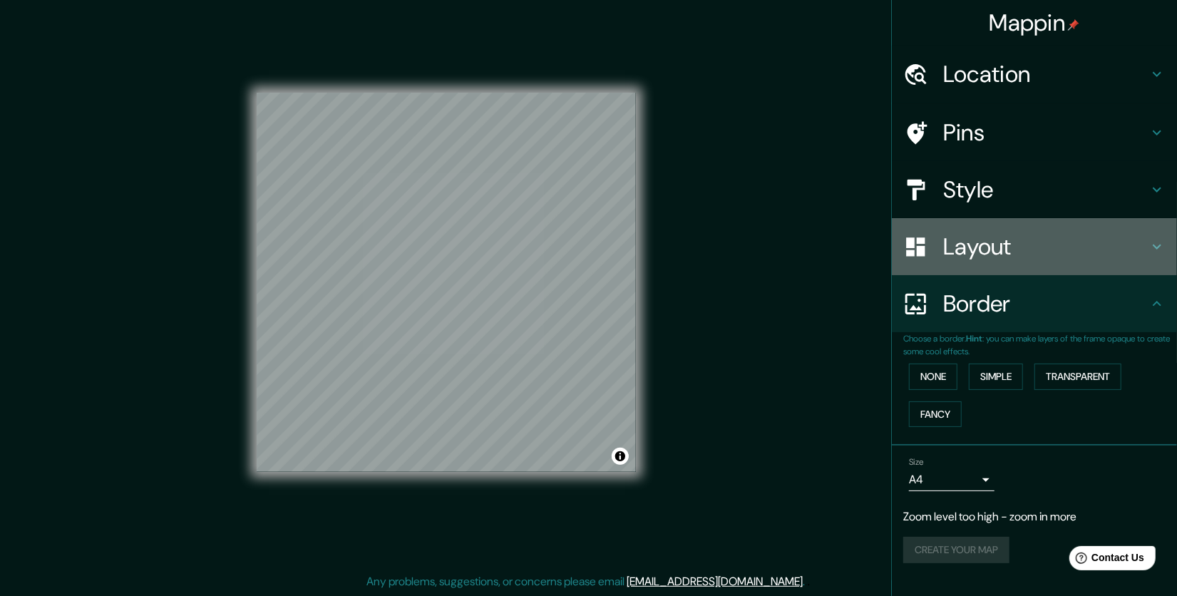
click at [973, 255] on h4 "Layout" at bounding box center [1045, 246] width 205 height 29
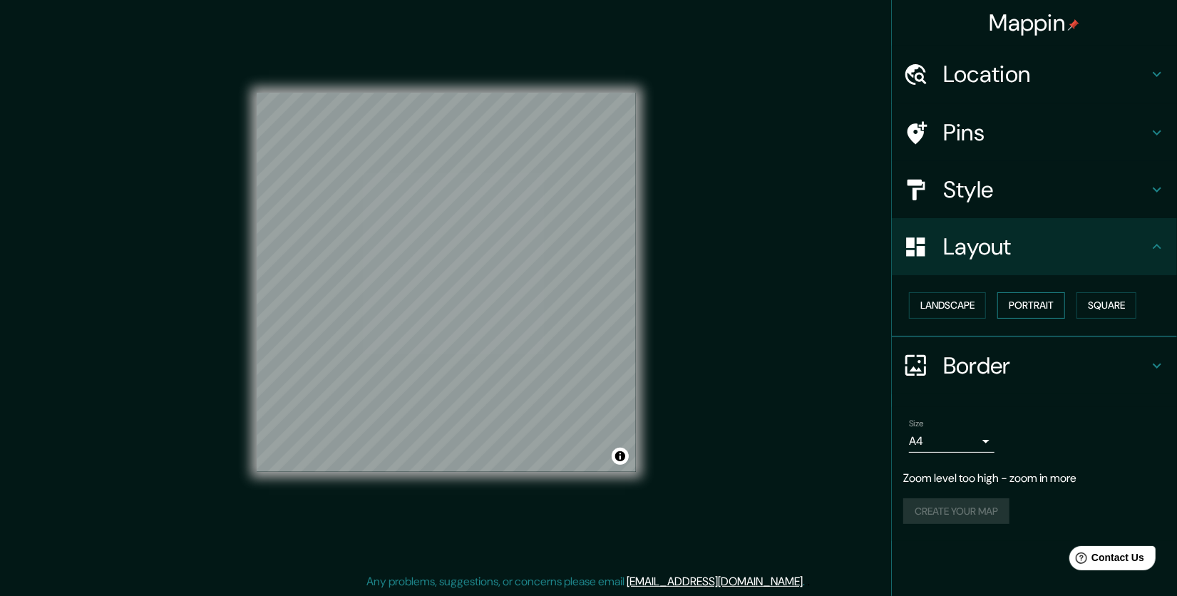
click at [1011, 304] on button "Portrait" at bounding box center [1031, 305] width 68 height 26
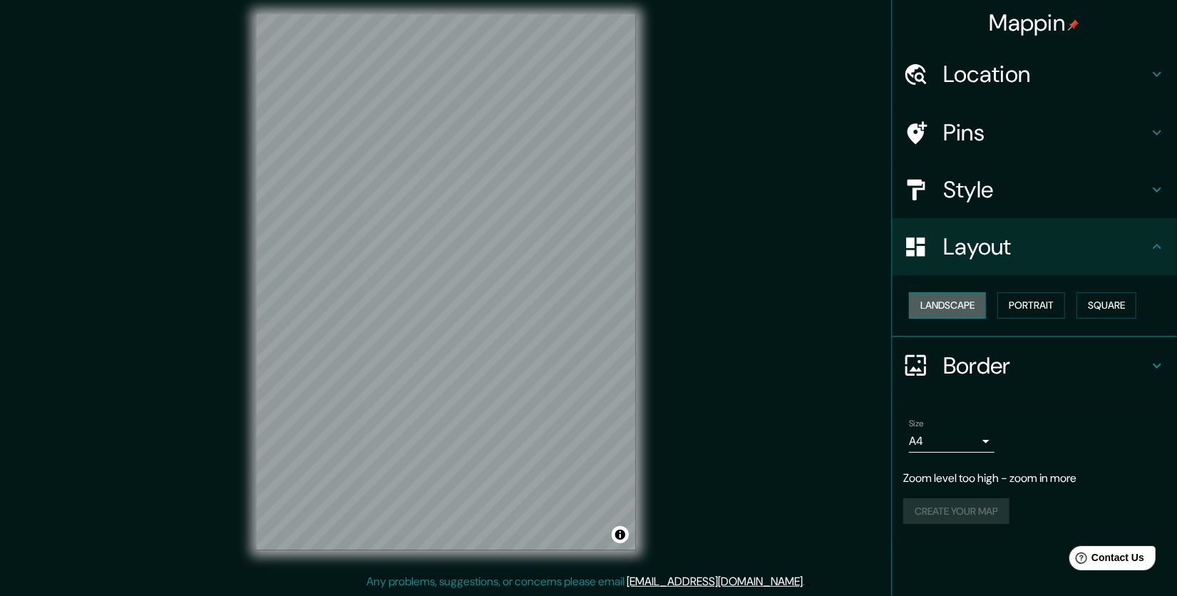
click at [943, 302] on button "Landscape" at bounding box center [947, 305] width 77 height 26
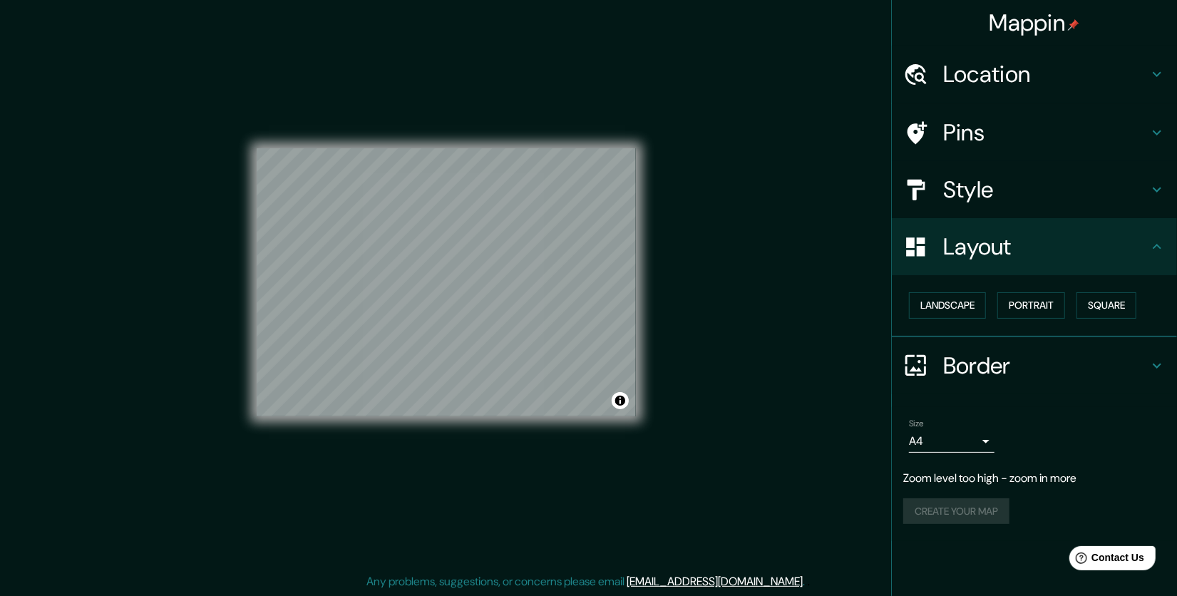
click at [993, 132] on h4 "Pins" at bounding box center [1045, 132] width 205 height 29
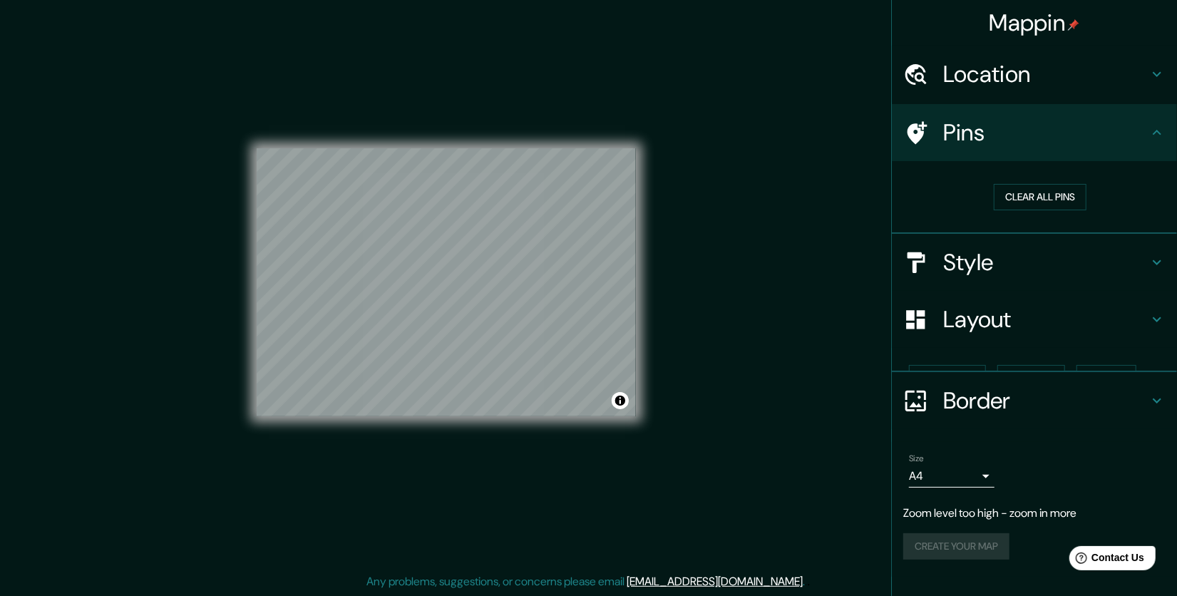
click at [993, 132] on h4 "Pins" at bounding box center [1045, 132] width 205 height 29
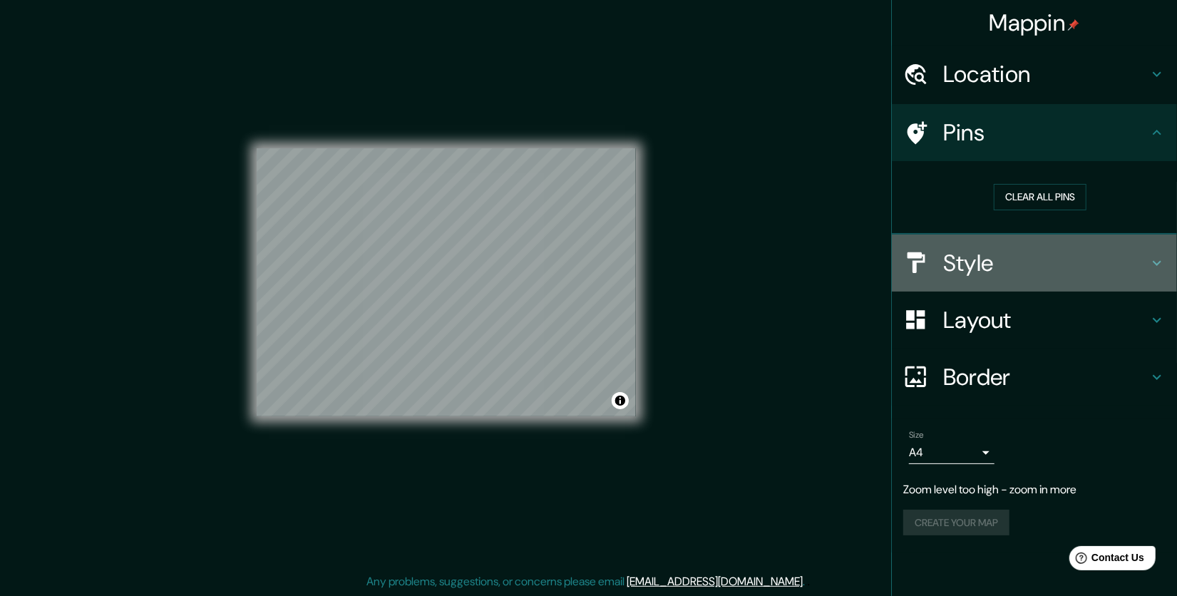
click at [1002, 261] on h4 "Style" at bounding box center [1045, 263] width 205 height 29
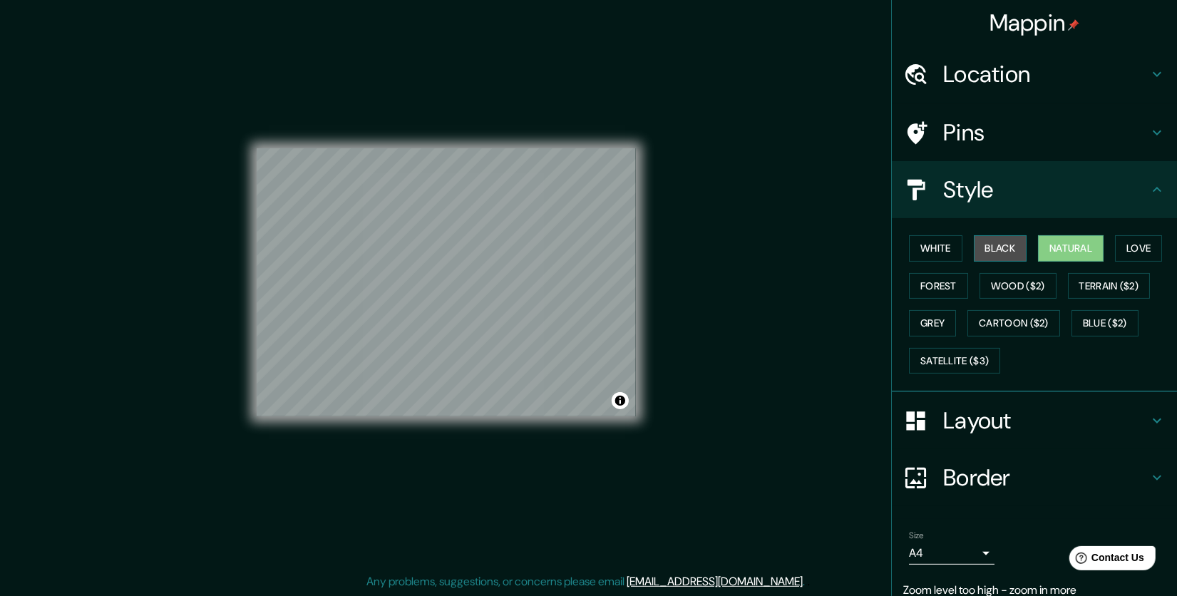
click at [986, 245] on button "Black" at bounding box center [1000, 248] width 53 height 26
click at [910, 245] on button "White" at bounding box center [935, 248] width 53 height 26
click at [1121, 254] on button "Love" at bounding box center [1138, 248] width 47 height 26
click at [945, 285] on button "Forest" at bounding box center [938, 286] width 59 height 26
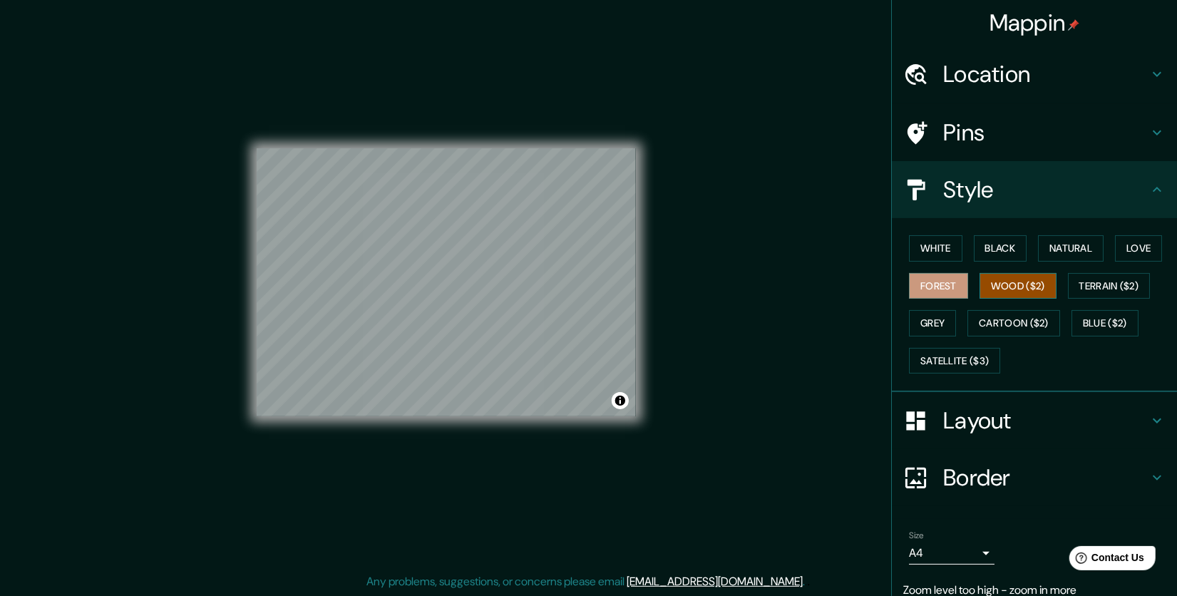
click at [998, 287] on button "Wood ($2)" at bounding box center [1017, 286] width 77 height 26
click at [1068, 289] on button "Terrain ($2)" at bounding box center [1109, 286] width 83 height 26
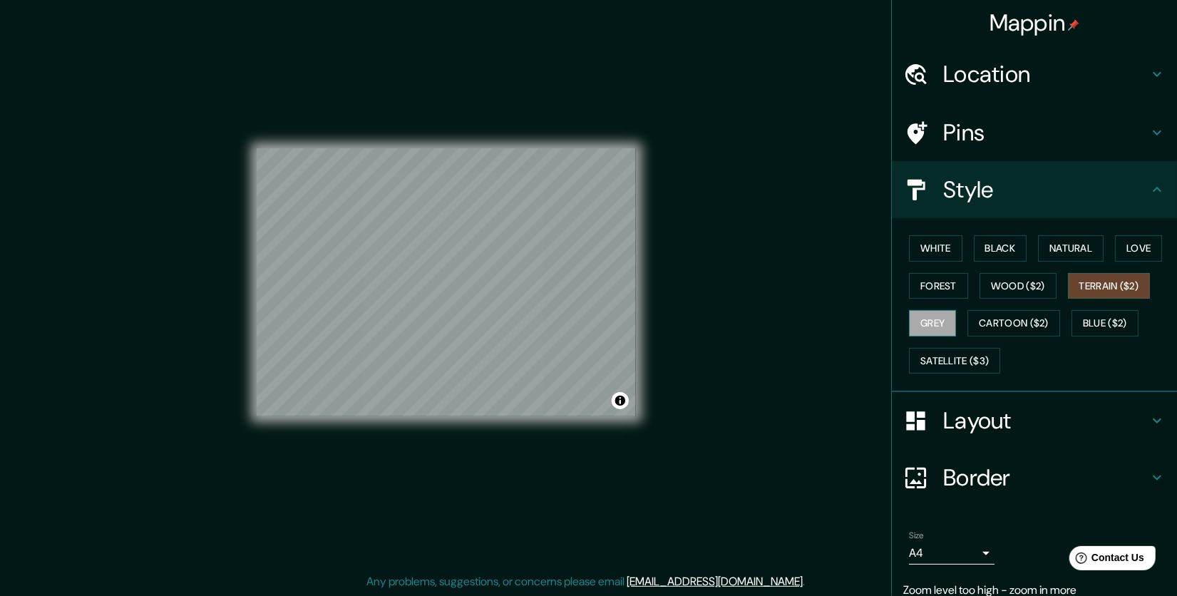
click at [935, 324] on button "Grey" at bounding box center [932, 323] width 47 height 26
click at [1028, 318] on button "Cartoon ($2)" at bounding box center [1013, 323] width 93 height 26
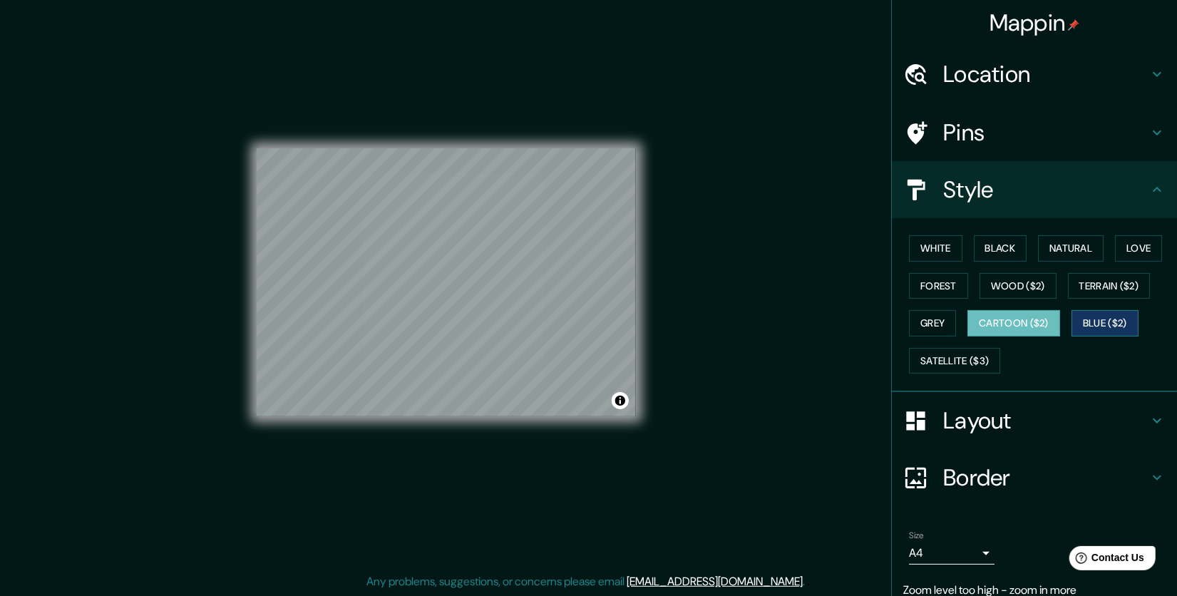
click at [1089, 321] on button "Blue ($2)" at bounding box center [1104, 323] width 67 height 26
click at [964, 362] on button "Satellite ($3)" at bounding box center [954, 361] width 91 height 26
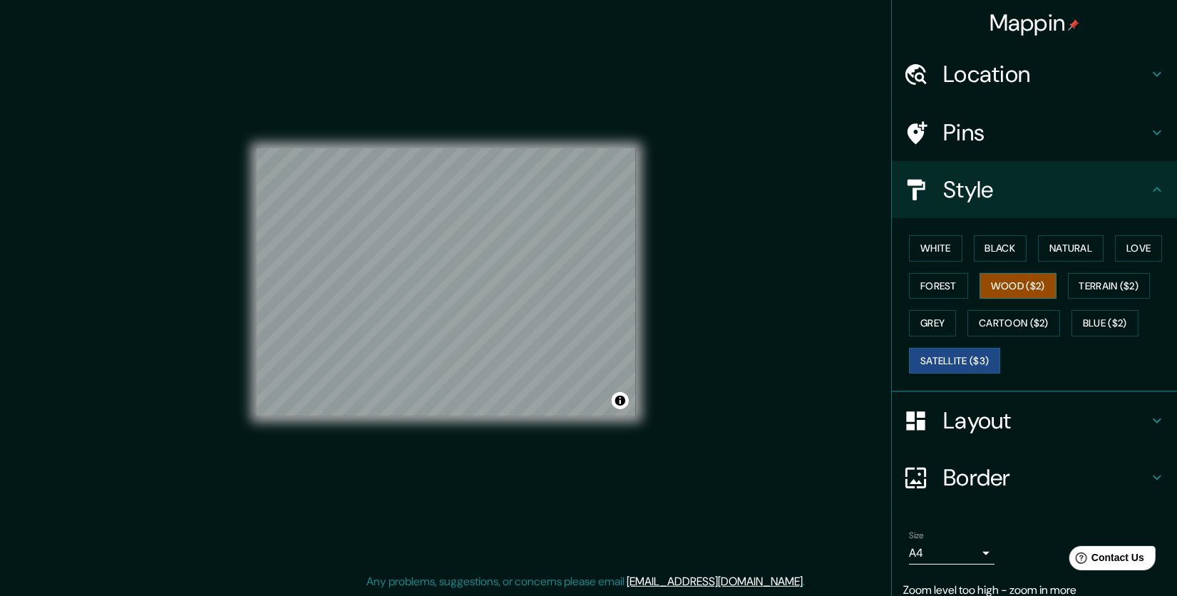
click at [991, 282] on button "Wood ($2)" at bounding box center [1017, 286] width 77 height 26
click at [909, 247] on button "White" at bounding box center [935, 248] width 53 height 26
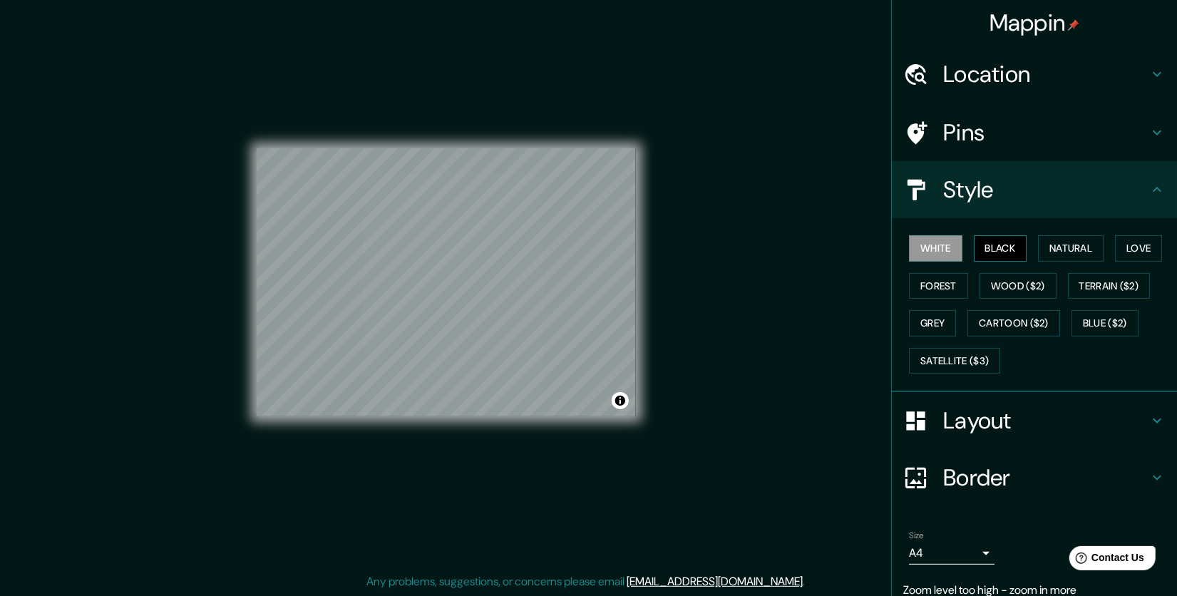
click at [983, 248] on button "Black" at bounding box center [1000, 248] width 53 height 26
click at [1048, 244] on button "Natural" at bounding box center [1071, 248] width 66 height 26
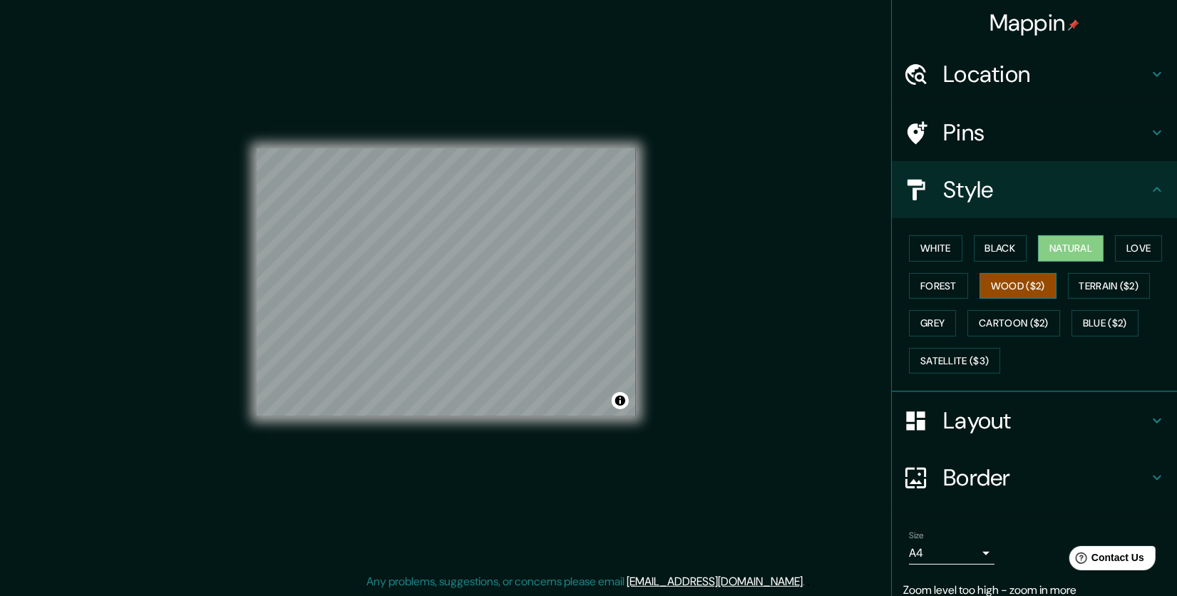
click at [1007, 281] on button "Wood ($2)" at bounding box center [1017, 286] width 77 height 26
click at [1105, 287] on button "Terrain ($2)" at bounding box center [1109, 286] width 83 height 26
click at [500, 453] on div "© Mapbox © OpenStreetMap Improve this map" at bounding box center [446, 282] width 379 height 536
click at [349, 127] on div "© Mapbox © OpenStreetMap Improve this map" at bounding box center [446, 282] width 379 height 536
click at [313, 86] on div "© Mapbox © OpenStreetMap Improve this map" at bounding box center [446, 282] width 379 height 536
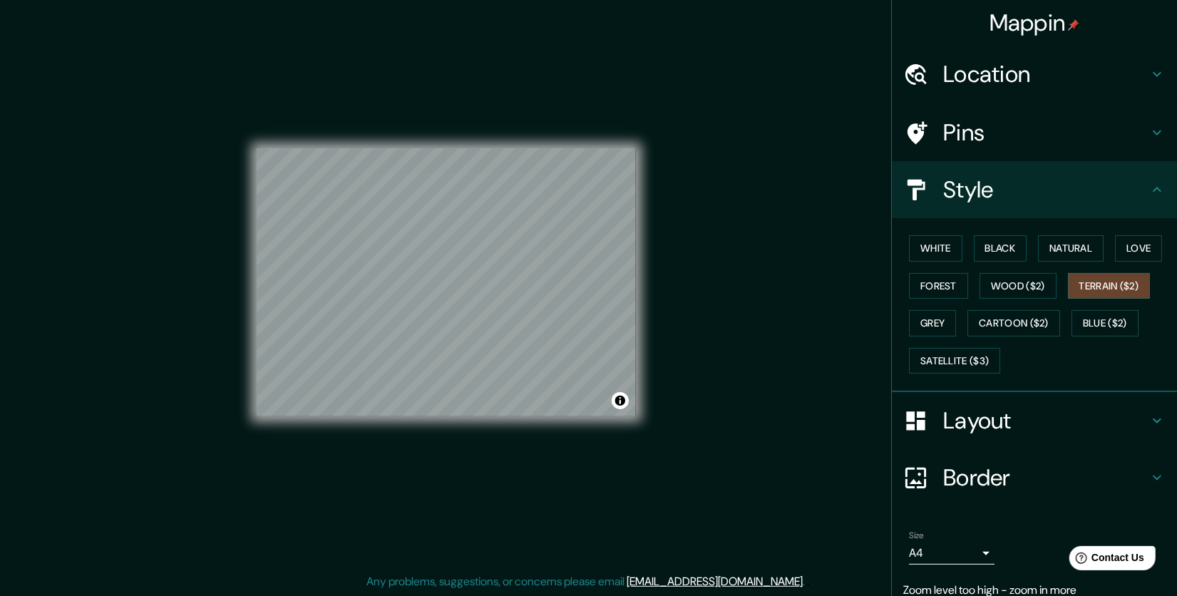
click at [284, 105] on div "© Mapbox © OpenStreetMap Improve this map" at bounding box center [446, 282] width 379 height 536
click at [931, 361] on button "Satellite ($3)" at bounding box center [954, 361] width 91 height 26
click at [560, 418] on div "© Mapbox © OpenStreetMap Improve this map © Maxar" at bounding box center [446, 282] width 379 height 536
click at [445, 466] on div "© Mapbox © OpenStreetMap Improve this map © Maxar" at bounding box center [446, 282] width 379 height 536
click at [1094, 328] on button "Blue ($2)" at bounding box center [1104, 323] width 67 height 26
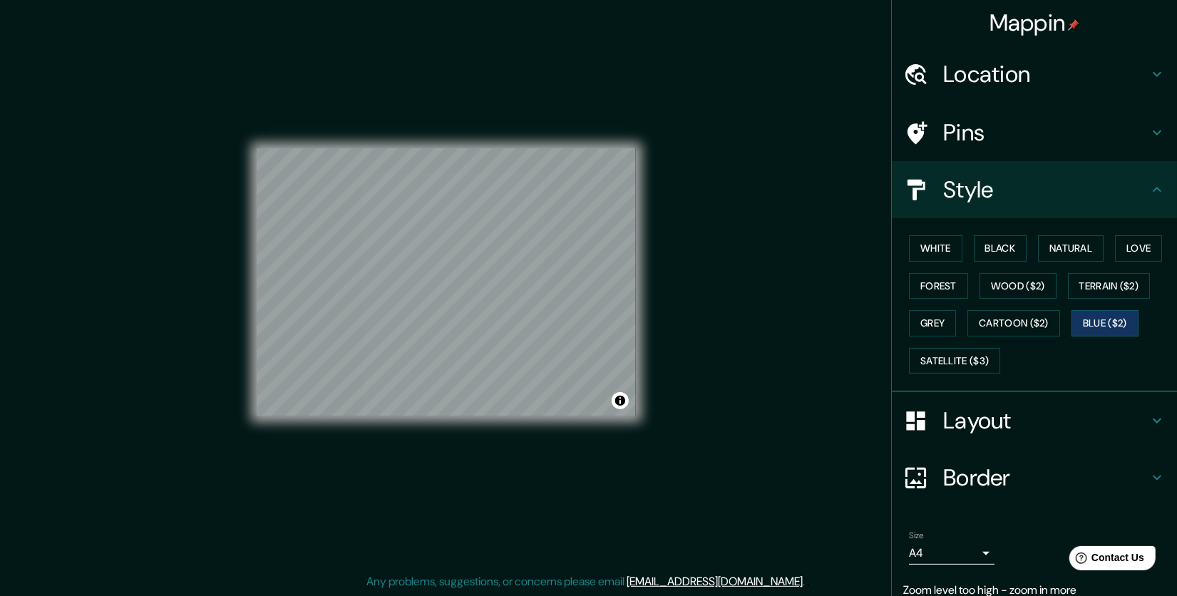
click at [517, 453] on div "© Mapbox © OpenStreetMap Improve this map" at bounding box center [446, 282] width 379 height 536
click at [921, 243] on button "White" at bounding box center [935, 248] width 53 height 26
click at [983, 244] on button "Black" at bounding box center [1000, 248] width 53 height 26
click at [1058, 244] on button "Natural" at bounding box center [1071, 248] width 66 height 26
click at [740, 253] on div "Mappin Location [GEOGRAPHIC_DATA], [GEOGRAPHIC_DATA], [GEOGRAPHIC_DATA] Pins St…" at bounding box center [588, 293] width 1177 height 604
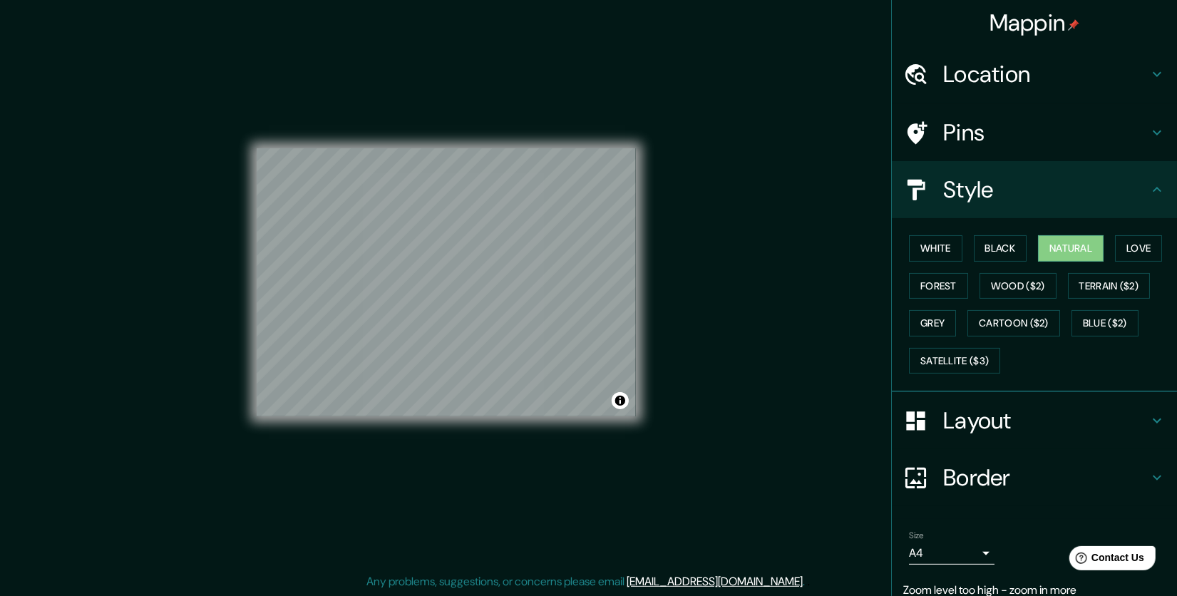
drag, startPoint x: 652, startPoint y: 278, endPoint x: 735, endPoint y: 158, distance: 145.5
click at [736, 158] on div "Mappin Location [GEOGRAPHIC_DATA], [GEOGRAPHIC_DATA], [GEOGRAPHIC_DATA] Pins St…" at bounding box center [588, 293] width 1177 height 604
click at [909, 244] on button "White" at bounding box center [935, 248] width 53 height 26
click at [1060, 242] on button "Natural" at bounding box center [1071, 248] width 66 height 26
